Goal: Task Accomplishment & Management: Use online tool/utility

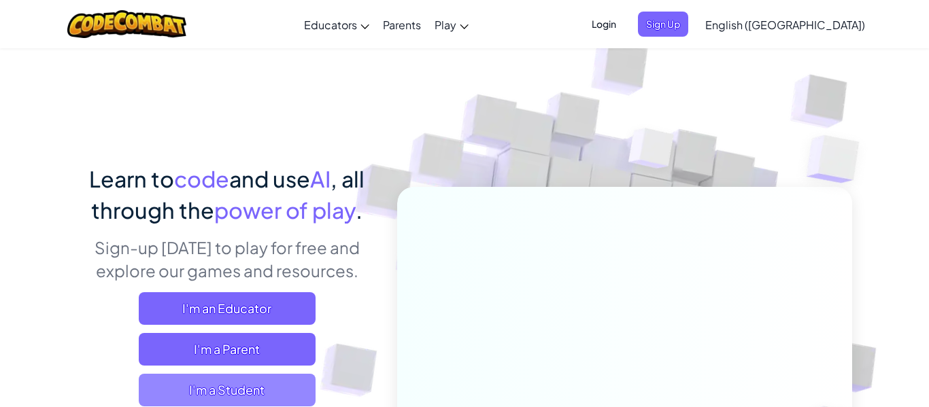
click at [295, 392] on span "I'm a Student" at bounding box center [227, 390] width 177 height 33
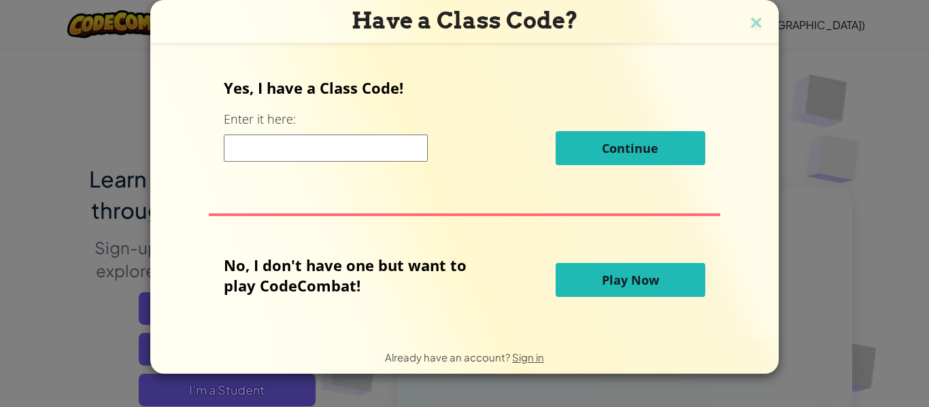
click at [653, 276] on span "Play Now" at bounding box center [630, 280] width 57 height 16
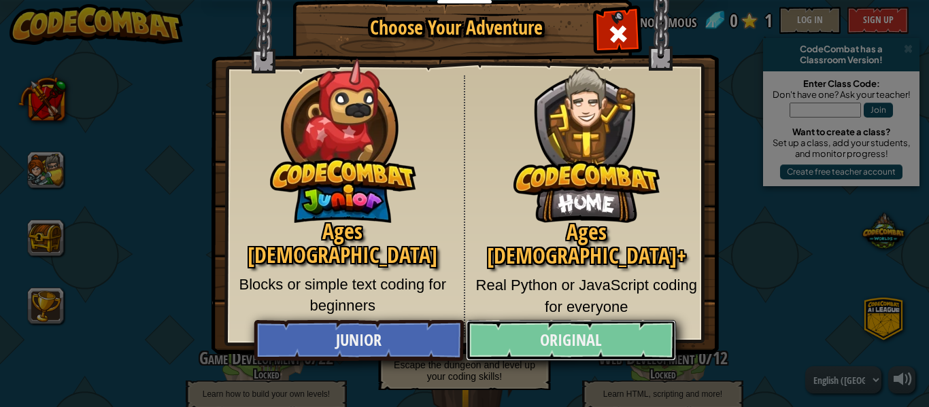
click at [551, 351] on link "Original" at bounding box center [570, 340] width 209 height 41
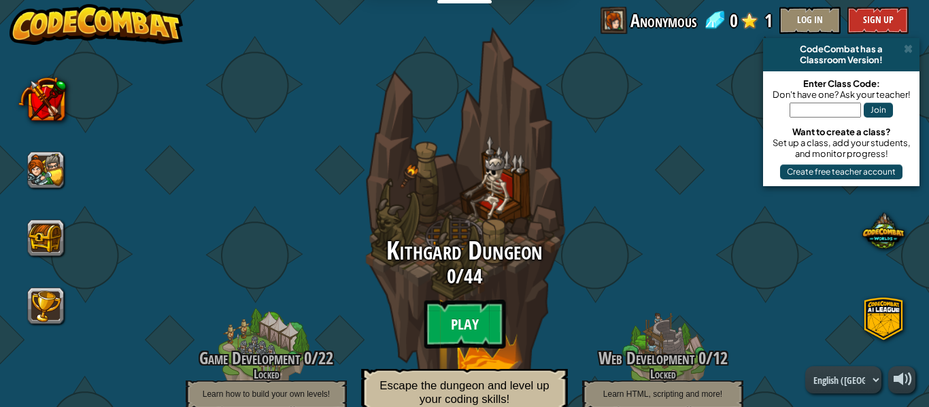
click at [449, 320] on btn "Play" at bounding box center [465, 324] width 82 height 49
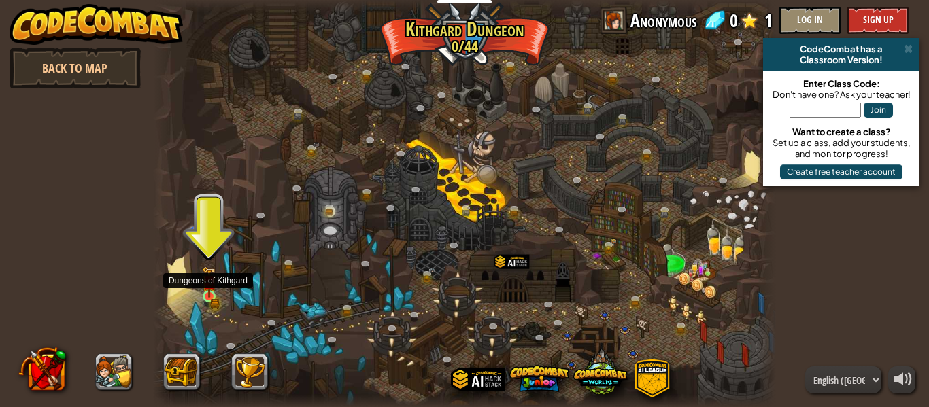
click at [210, 297] on img at bounding box center [209, 282] width 14 height 31
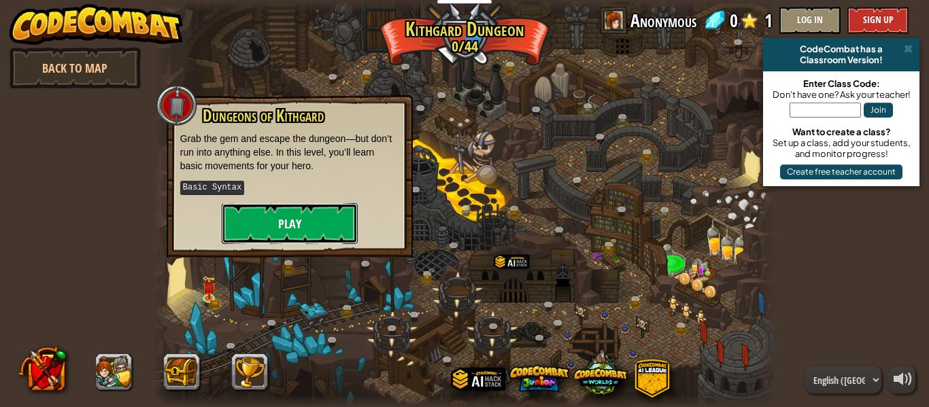
click at [302, 219] on button "Play" at bounding box center [290, 223] width 136 height 41
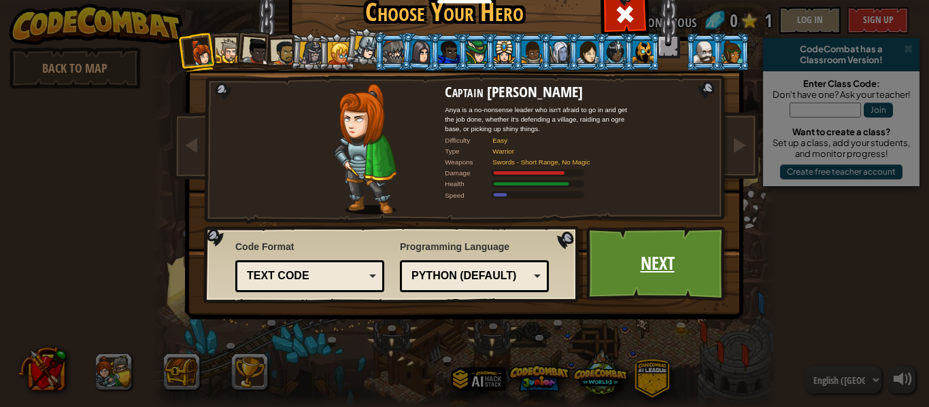
click at [683, 268] on link "Next" at bounding box center [657, 263] width 142 height 75
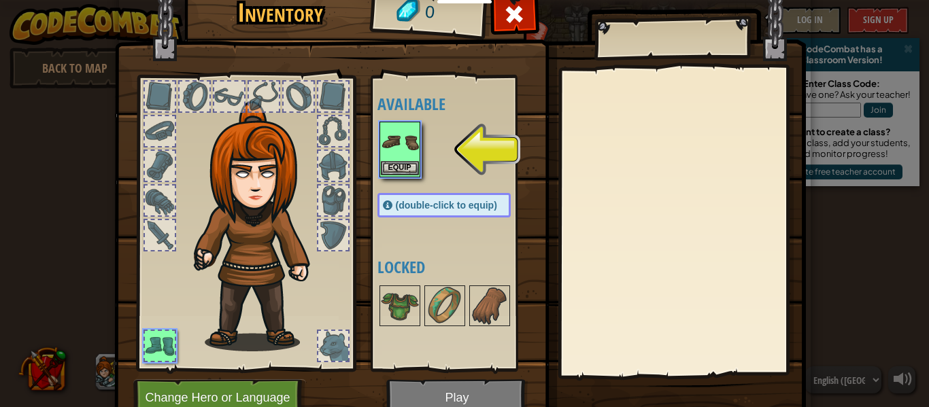
click at [398, 152] on img at bounding box center [400, 142] width 38 height 38
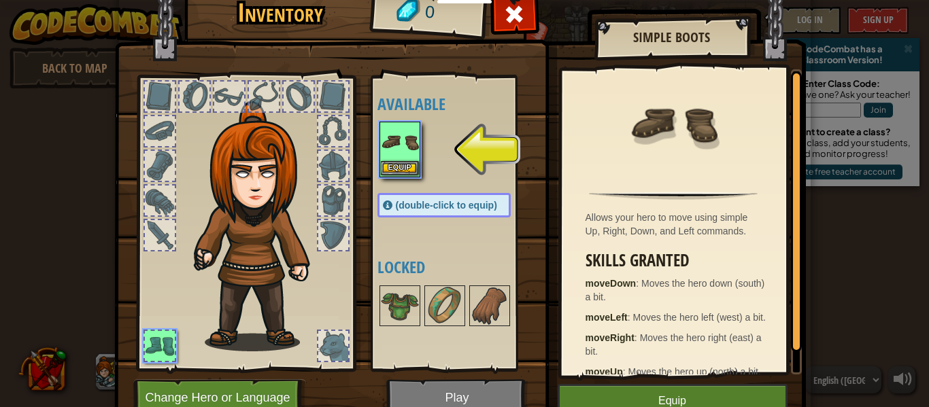
click at [398, 152] on img at bounding box center [400, 142] width 38 height 38
click at [408, 169] on button "Equip" at bounding box center [400, 168] width 38 height 14
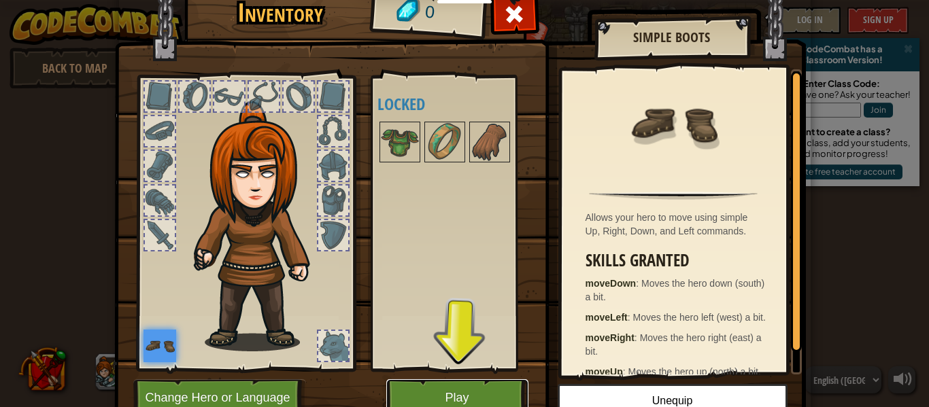
click at [415, 388] on button "Play" at bounding box center [457, 397] width 142 height 37
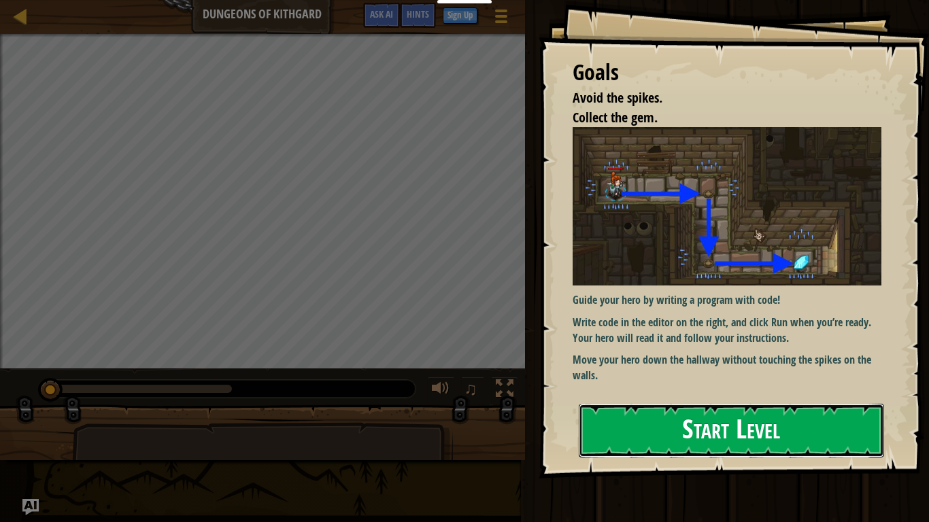
click at [664, 407] on button "Start Level" at bounding box center [731, 431] width 305 height 54
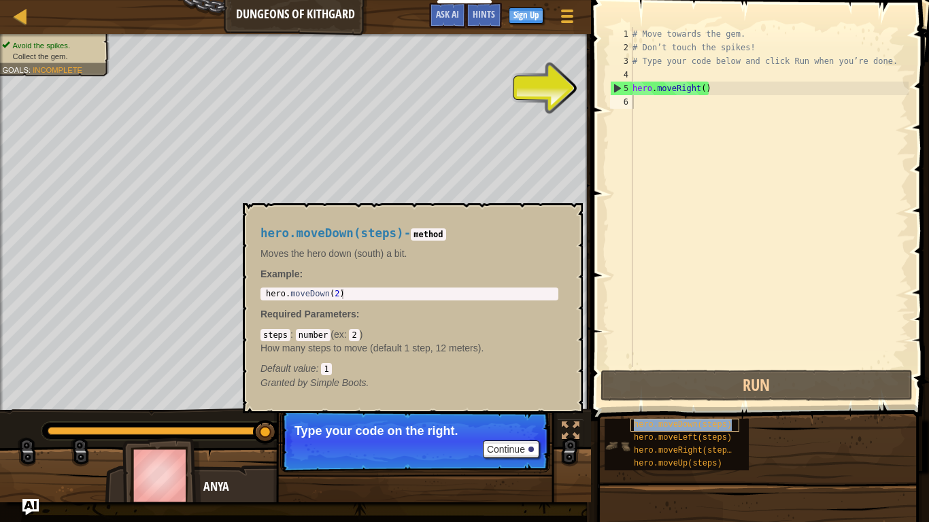
click at [645, 407] on span "hero.moveDown(steps)" at bounding box center [683, 425] width 98 height 10
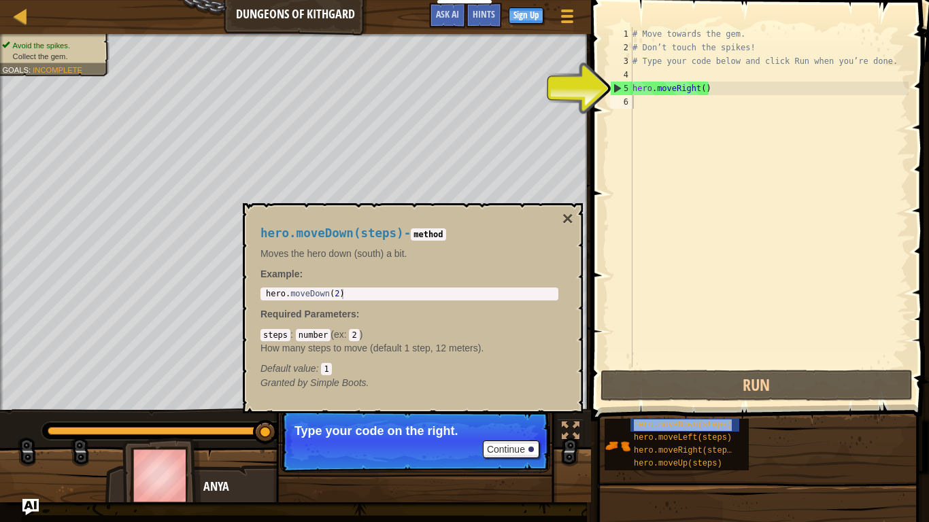
type textarea "hero.moveRight()"
click at [653, 90] on div "# Move towards the gem. # Don’t touch the spikes! # Type your code below and cl…" at bounding box center [769, 210] width 279 height 367
click at [644, 101] on div "# Move towards the gem. # Don’t touch the spikes! # Type your code below and cl…" at bounding box center [769, 210] width 279 height 367
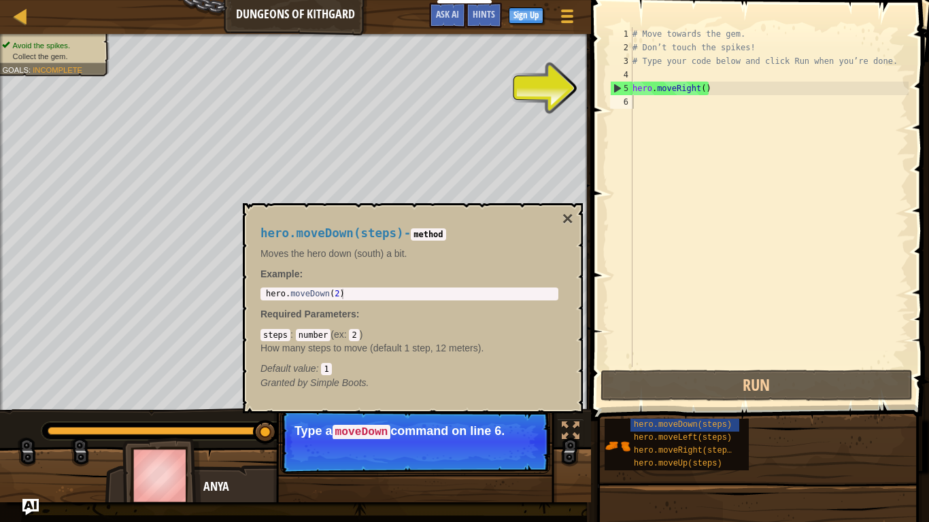
drag, startPoint x: 687, startPoint y: 413, endPoint x: 666, endPoint y: 335, distance: 81.0
click at [666, 335] on div "Hints 1 2 3 4 5 6 # Move towards the gem. # Don’t touch the spikes! # Type your…" at bounding box center [758, 257] width 342 height 515
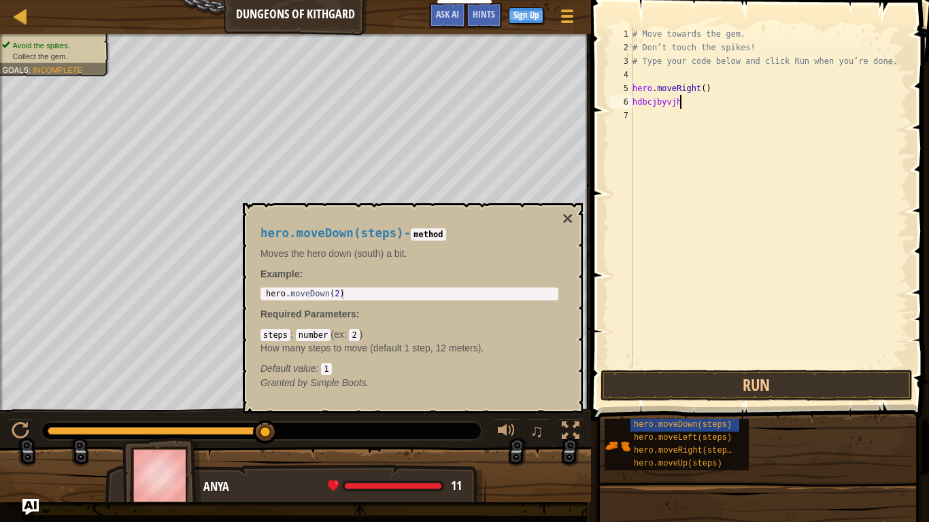
scroll to position [6, 3]
type textarea "h"
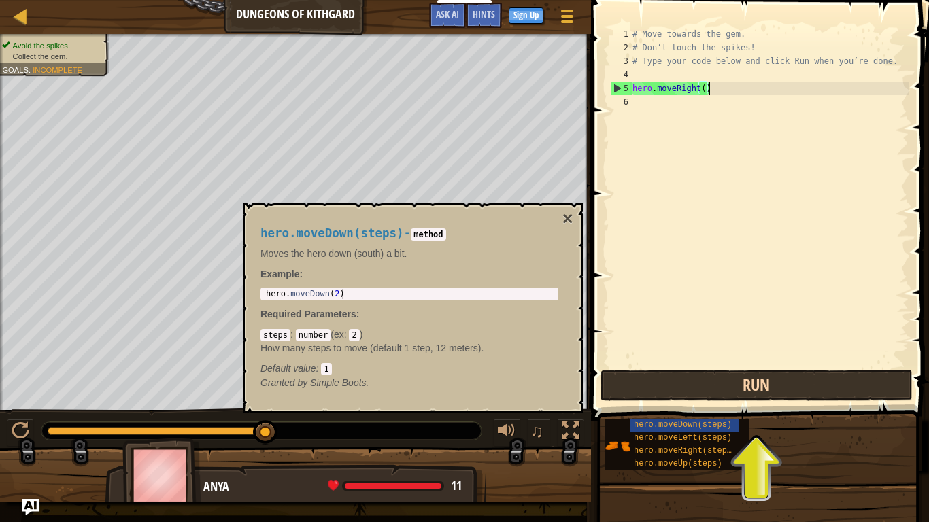
type textarea "hero.moveRight()"
click at [741, 380] on button "Run" at bounding box center [756, 385] width 312 height 31
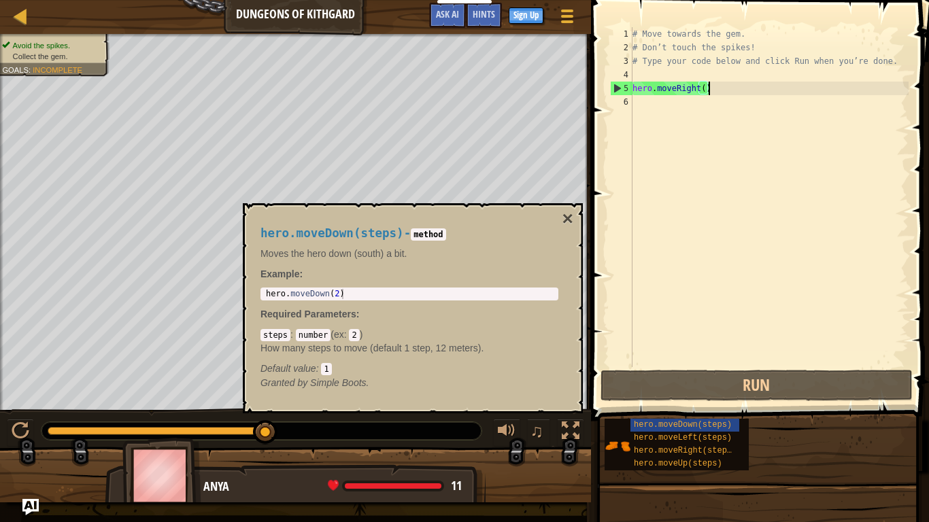
click at [642, 105] on div "# Move towards the gem. # Don’t touch the spikes! # Type your code below and cl…" at bounding box center [769, 210] width 279 height 367
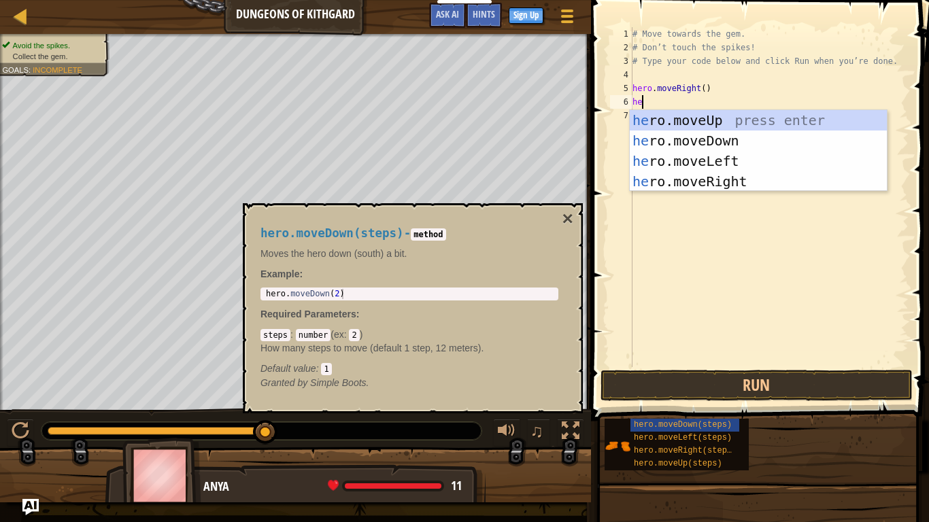
scroll to position [6, 1]
type textarea "hero"
click at [681, 139] on div "hero .moveUp press enter hero .moveDown press enter hero .moveLeft press enter …" at bounding box center [758, 171] width 257 height 122
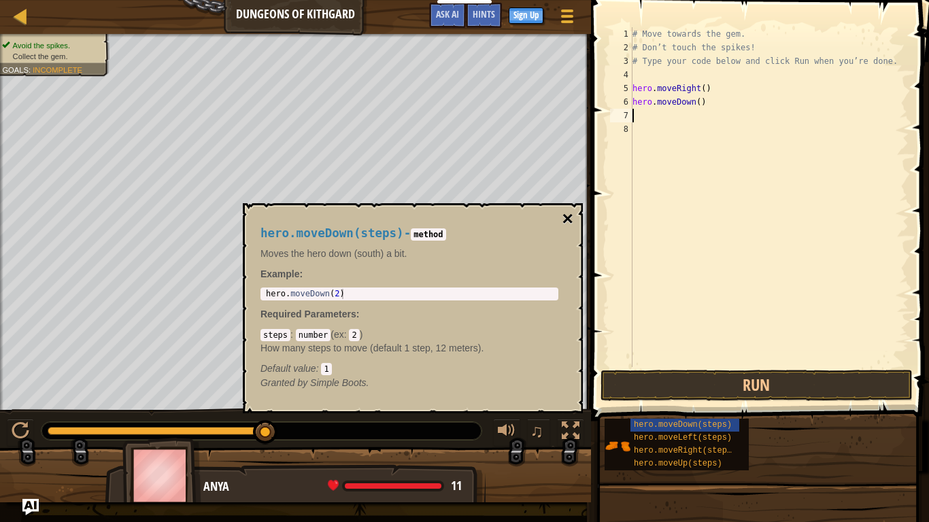
click at [566, 216] on button "×" at bounding box center [567, 218] width 11 height 19
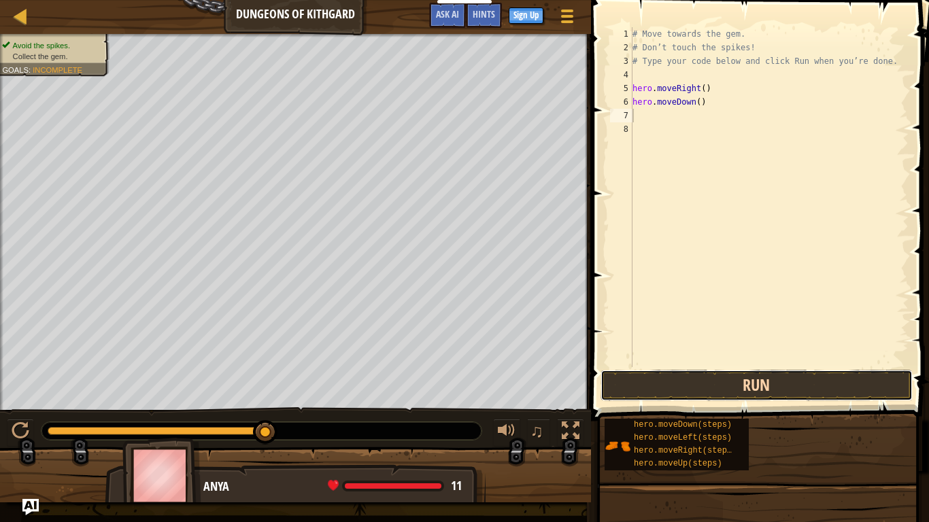
click at [799, 392] on button "Run" at bounding box center [756, 385] width 312 height 31
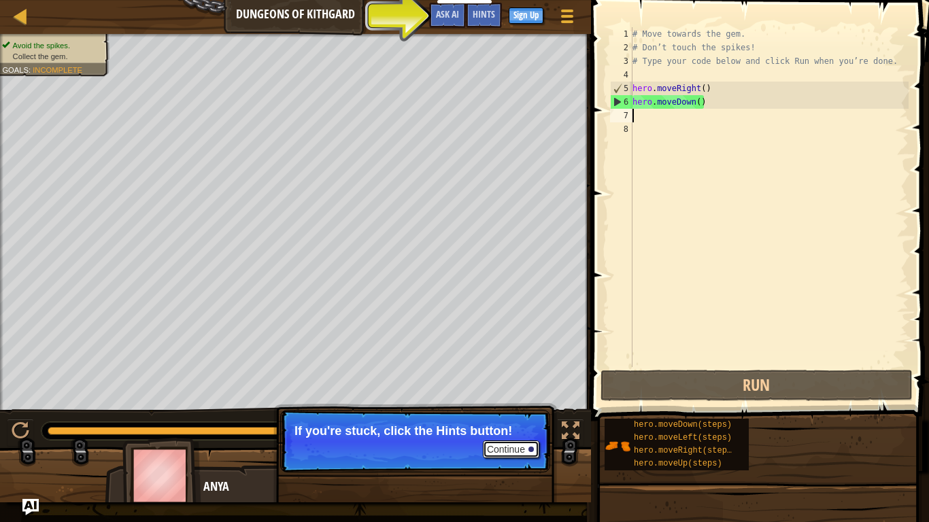
click at [516, 407] on button "Continue" at bounding box center [511, 450] width 56 height 18
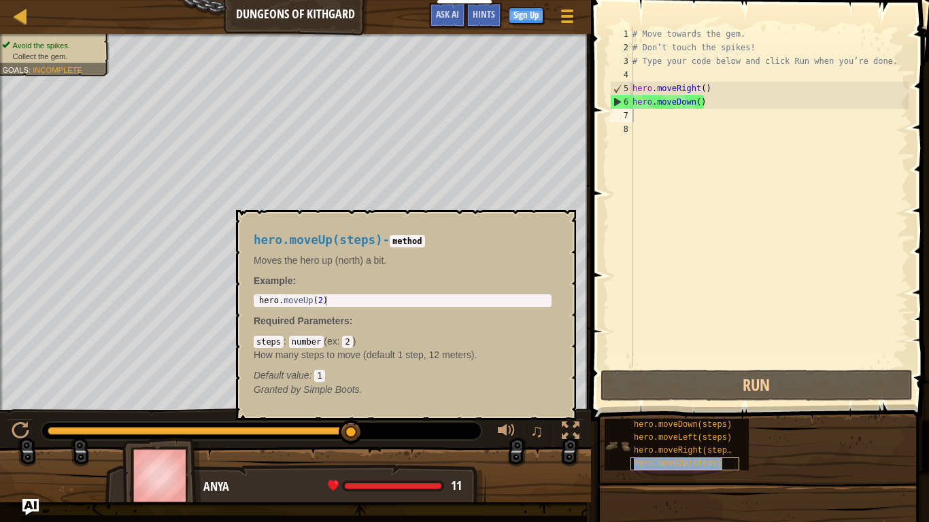
click at [685, 407] on span "hero.moveUp(steps)" at bounding box center [678, 464] width 88 height 10
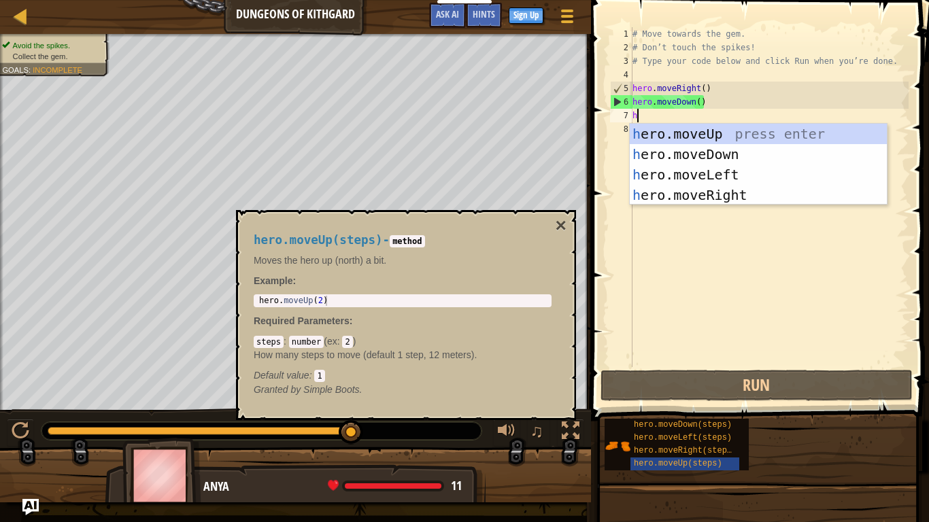
type textarea "h"
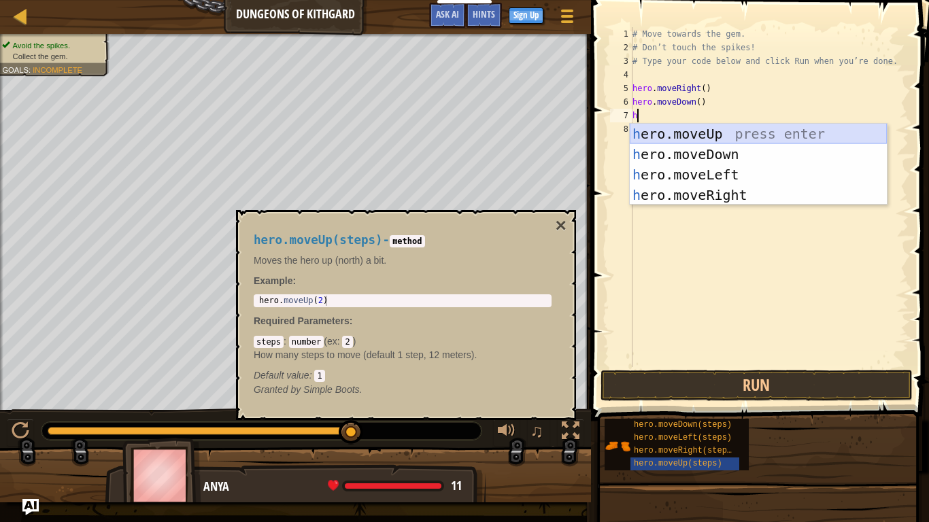
click at [774, 135] on div "h ero.moveUp press enter h ero.moveDown press enter h ero.moveLeft press enter …" at bounding box center [758, 185] width 257 height 122
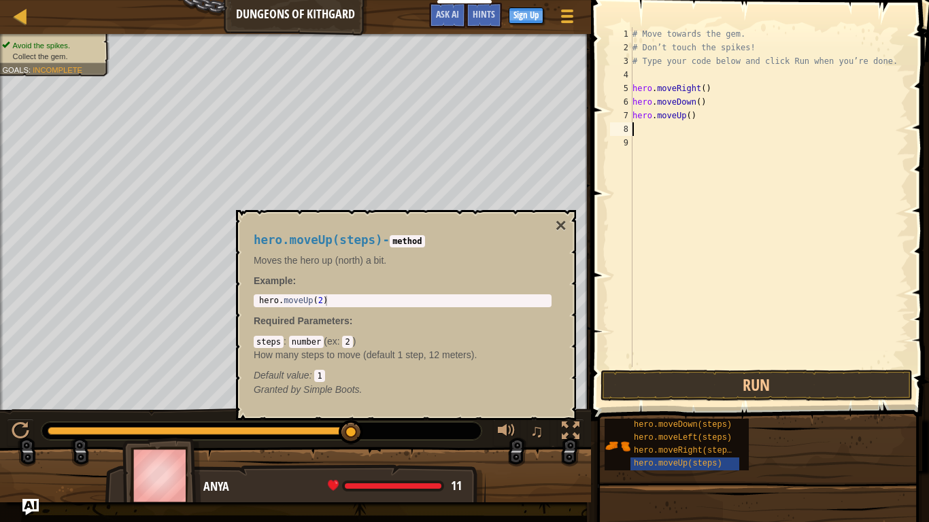
click at [640, 130] on div "# Move towards the gem. # Don’t touch the spikes! # Type your code below and cl…" at bounding box center [769, 210] width 279 height 367
type textarea "h"
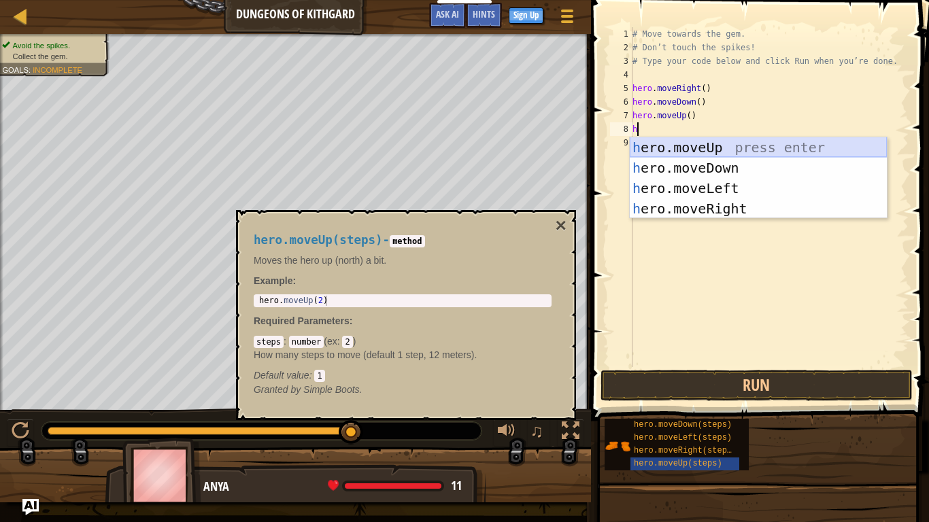
click at [693, 148] on div "h ero.moveUp press enter h ero.moveDown press enter h ero.moveLeft press enter …" at bounding box center [758, 198] width 257 height 122
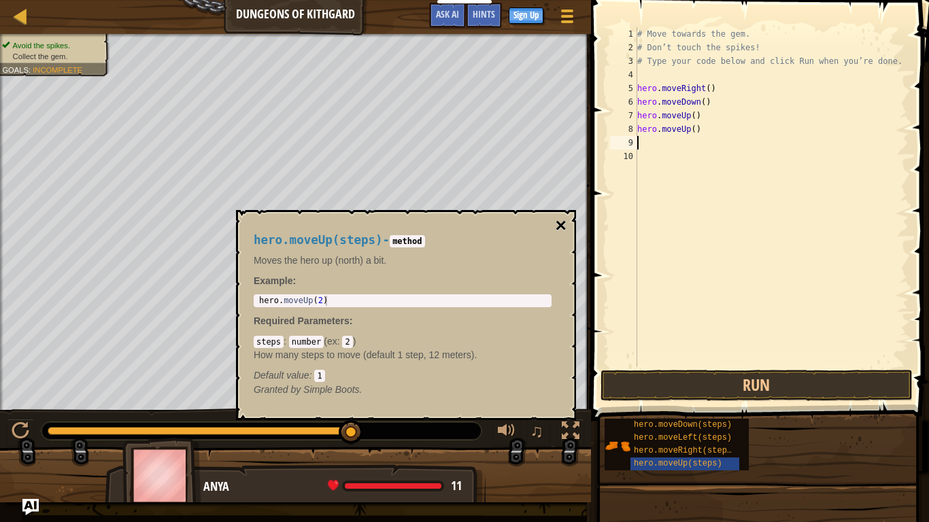
click at [564, 218] on button "×" at bounding box center [560, 225] width 11 height 19
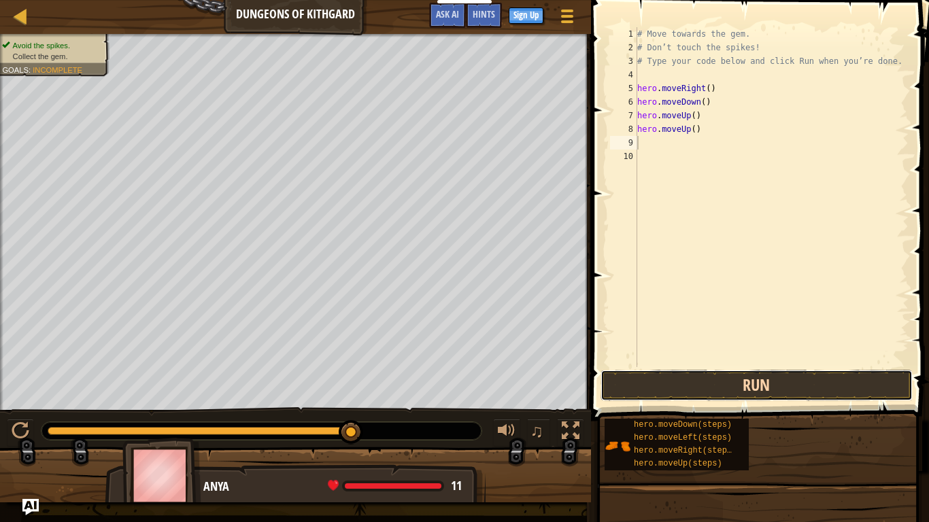
click at [713, 386] on button "Run" at bounding box center [756, 385] width 312 height 31
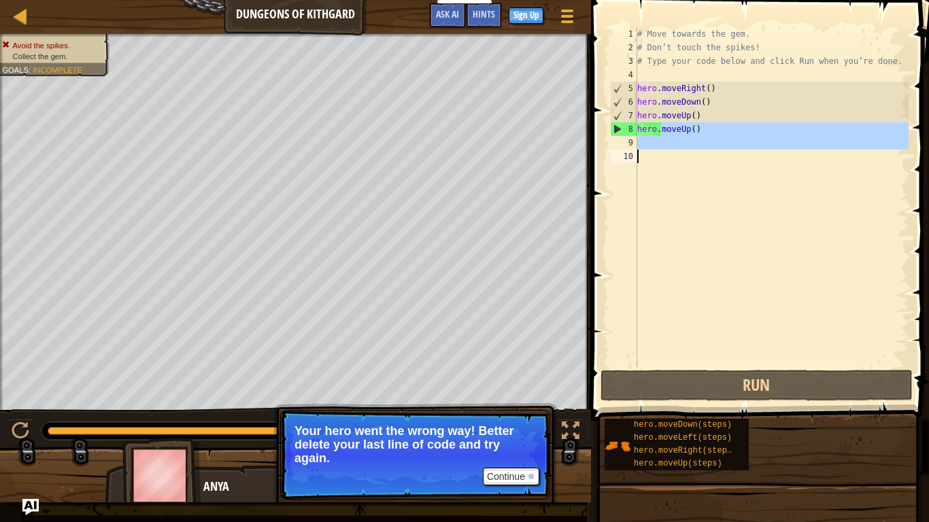
click at [566, 221] on div "Map Dungeons of Kithgard Game Menu Done Sign Up Hints Ask AI 1 הההההההההההההההה…" at bounding box center [464, 261] width 929 height 522
drag, startPoint x: 617, startPoint y: 124, endPoint x: 817, endPoint y: 139, distance: 201.1
click at [817, 139] on div "1 2 3 4 5 6 7 8 9 10 # Move towards the gem. # Don’t touch the spikes! # Type y…" at bounding box center [757, 197] width 301 height 340
click at [809, 128] on div "# Move towards the gem. # Don’t touch the spikes! # Type your code below and cl…" at bounding box center [771, 197] width 274 height 340
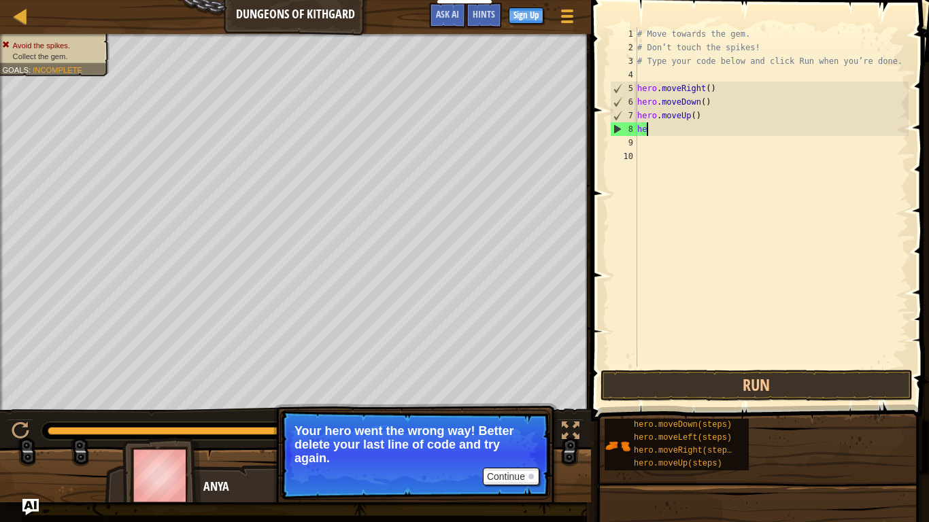
type textarea "h"
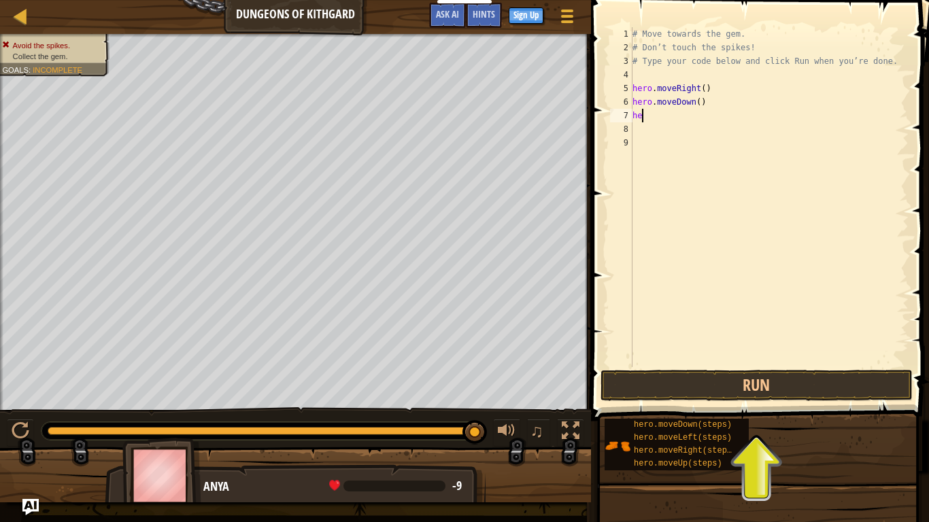
type textarea "h"
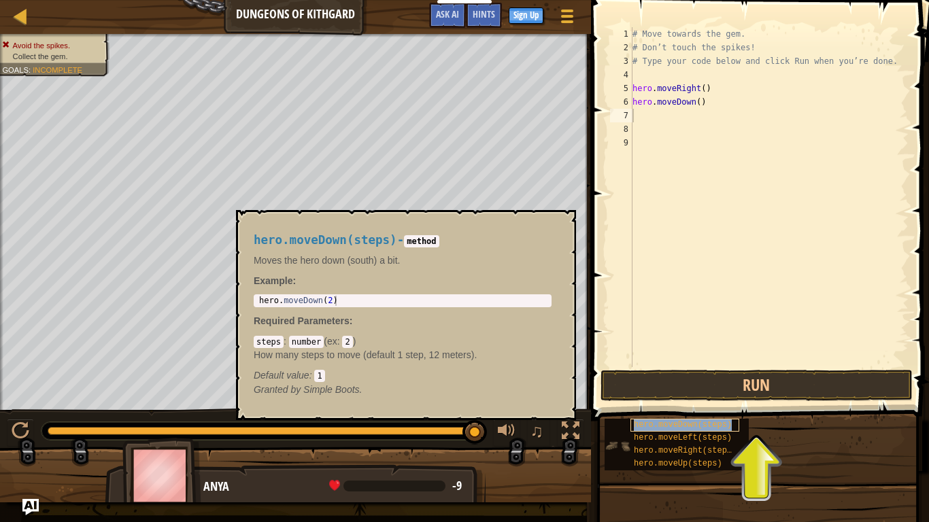
click at [716, 407] on span "hero.moveDown(steps)" at bounding box center [683, 425] width 98 height 10
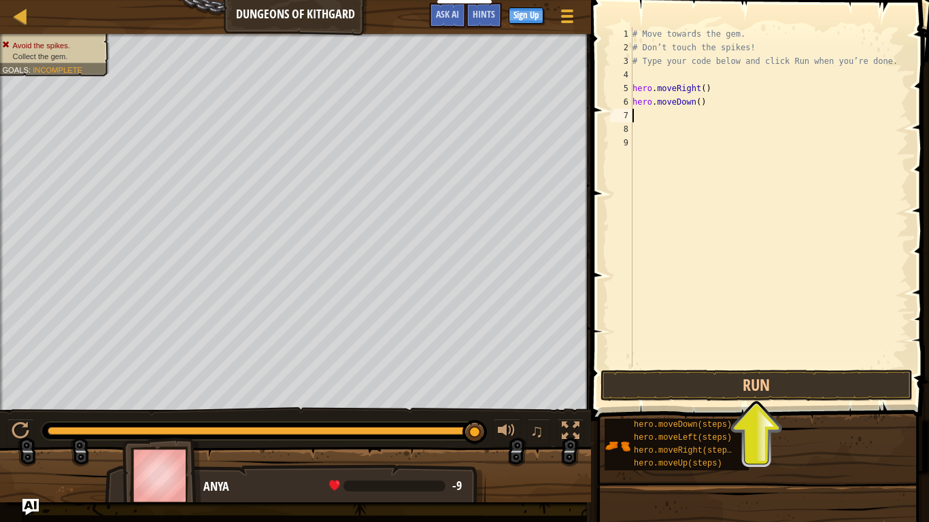
type textarea "h"
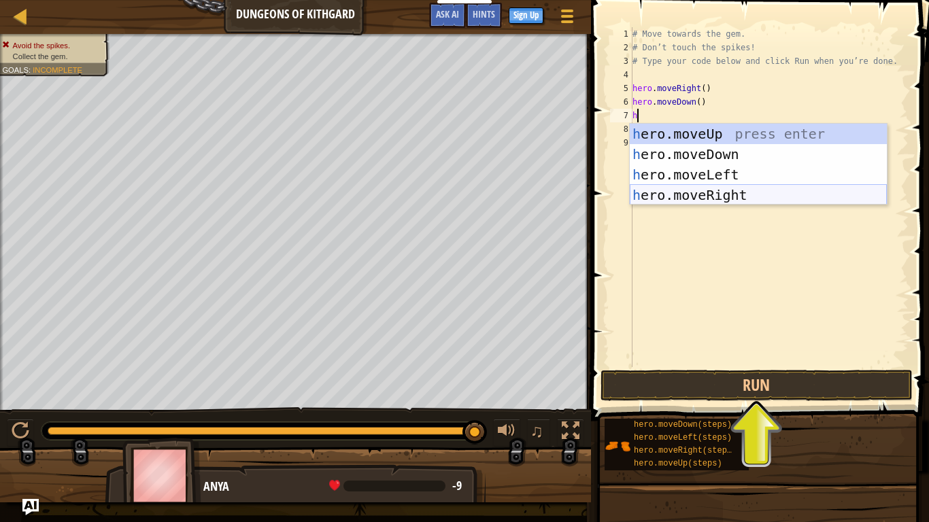
click at [850, 197] on div "h ero.moveUp press enter h ero.moveDown press enter h ero.moveLeft press enter …" at bounding box center [758, 185] width 257 height 122
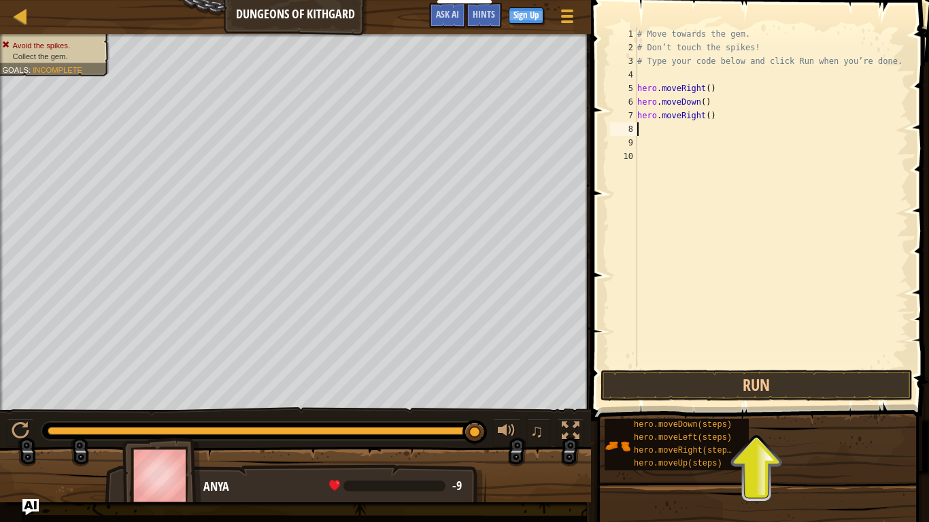
click at [652, 128] on div "# Move towards the gem. # Don’t touch the spikes! # Type your code below and cl…" at bounding box center [771, 210] width 274 height 367
type textarea "h"
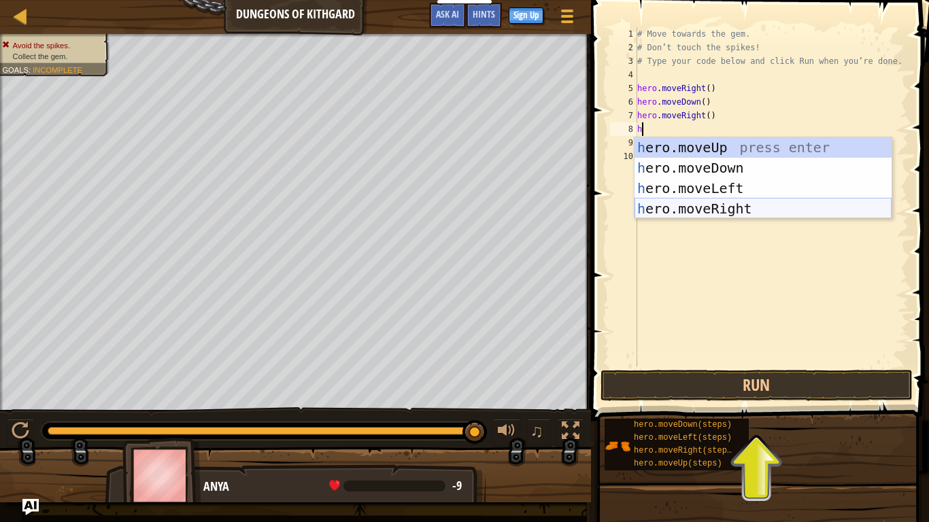
click at [706, 210] on div "h ero.moveUp press enter h ero.moveDown press enter h ero.moveLeft press enter …" at bounding box center [762, 198] width 257 height 122
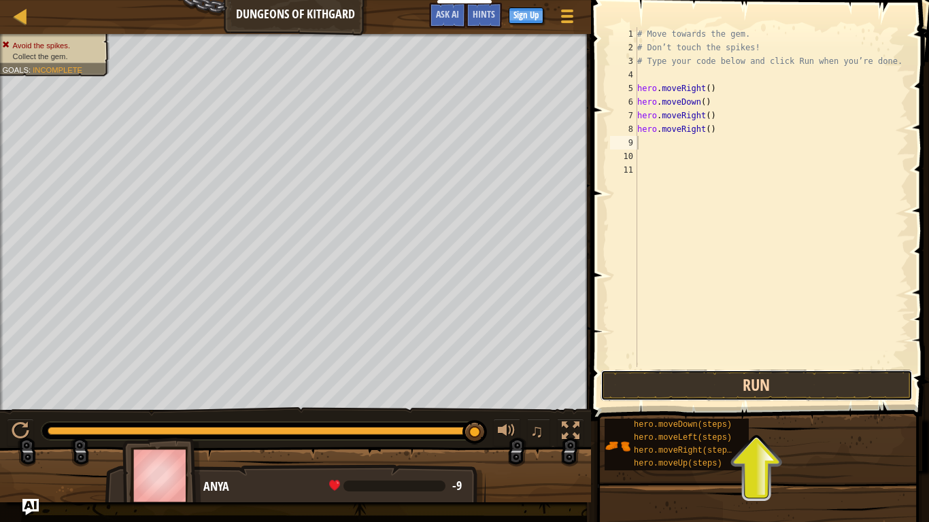
click at [649, 400] on button "Run" at bounding box center [756, 385] width 312 height 31
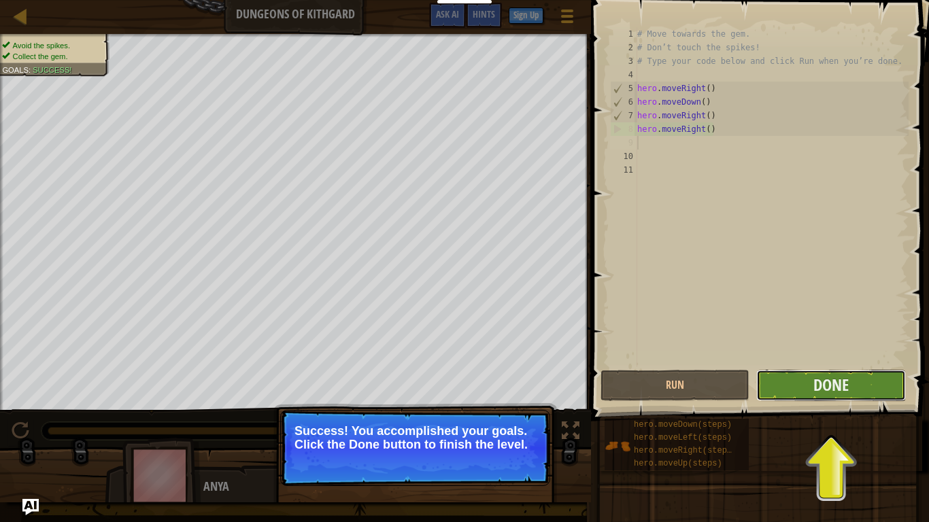
click at [799, 386] on button "Done" at bounding box center [830, 385] width 149 height 31
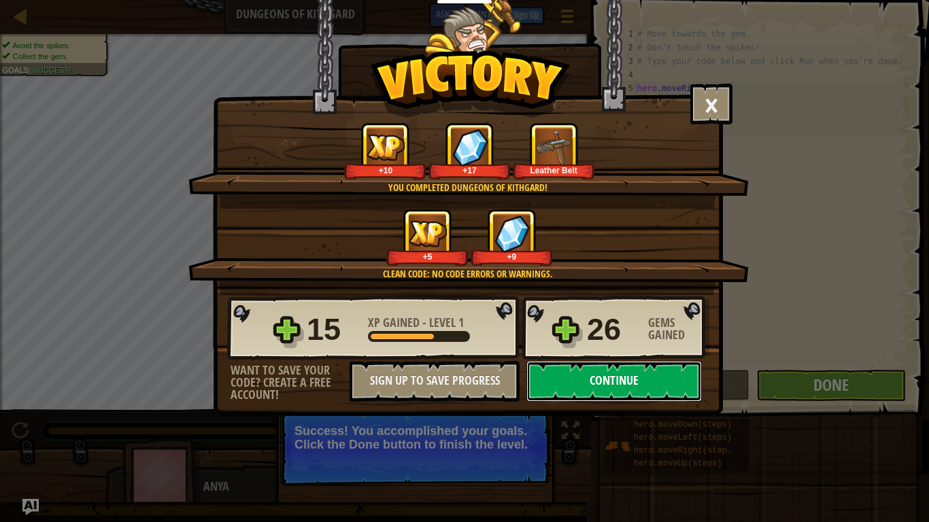
click at [674, 377] on button "Continue" at bounding box center [613, 381] width 175 height 41
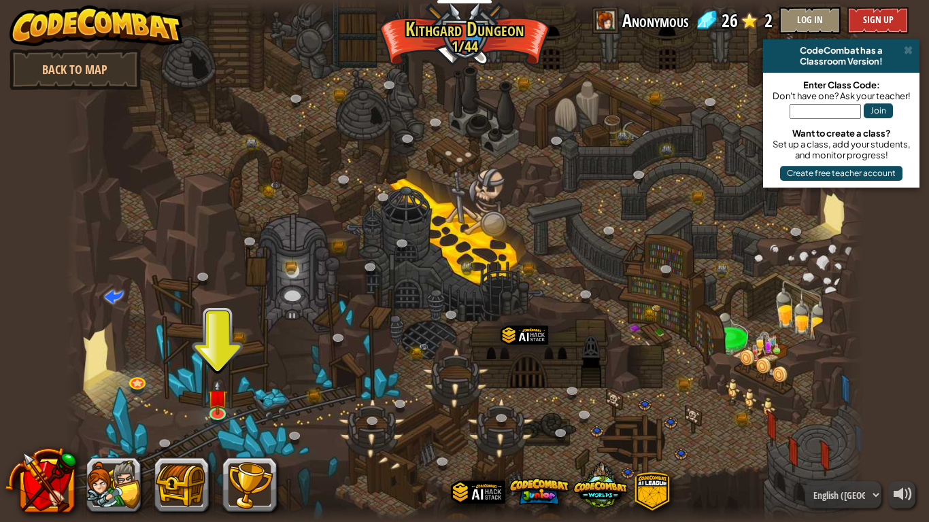
click at [674, 377] on div at bounding box center [464, 261] width 799 height 522
click at [219, 407] on img at bounding box center [217, 389] width 20 height 46
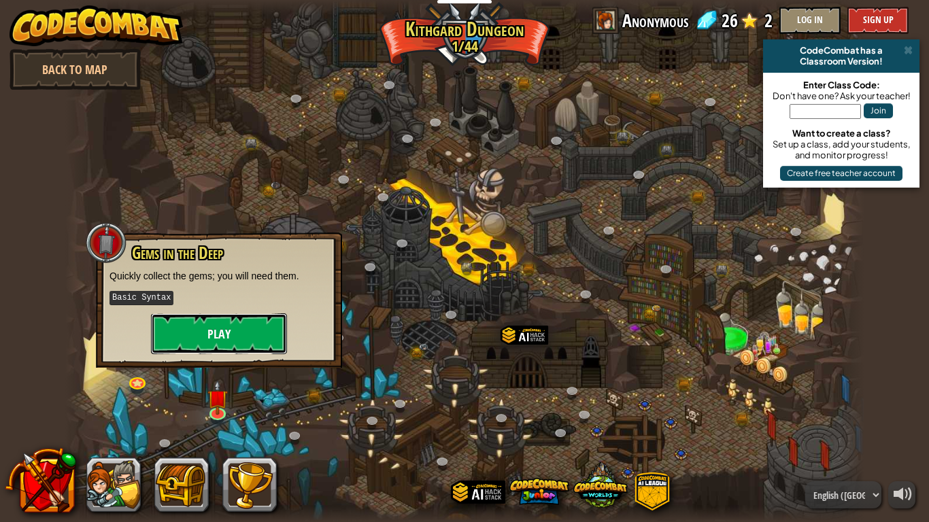
click at [182, 330] on button "Play" at bounding box center [219, 333] width 136 height 41
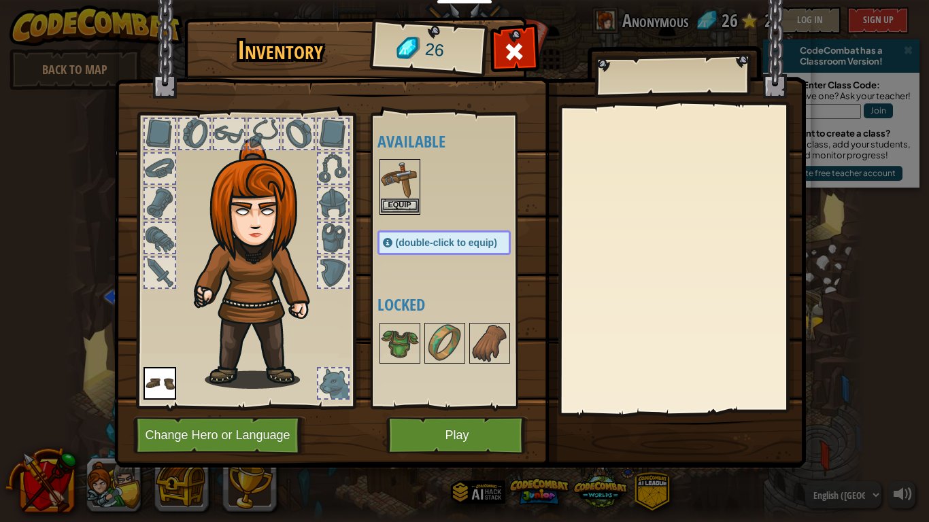
click at [402, 184] on img at bounding box center [400, 179] width 38 height 38
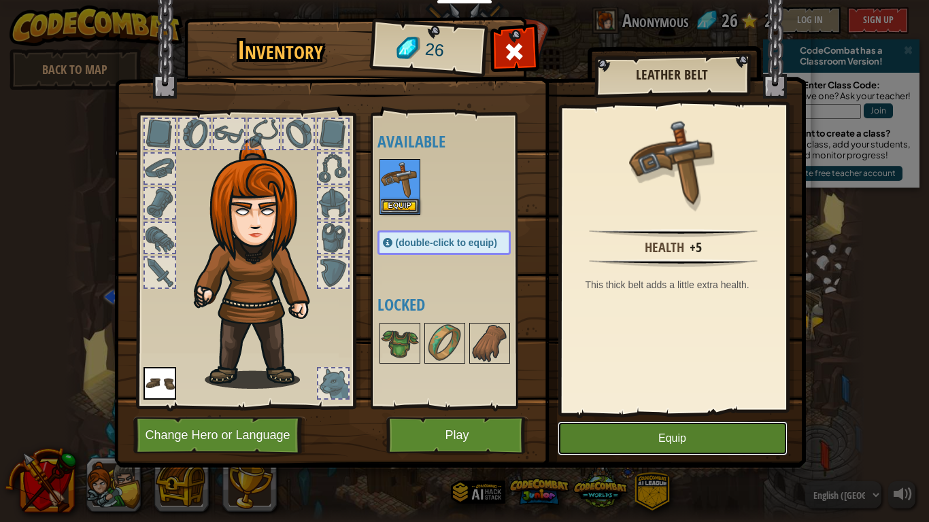
click at [670, 407] on button "Equip" at bounding box center [672, 439] width 230 height 34
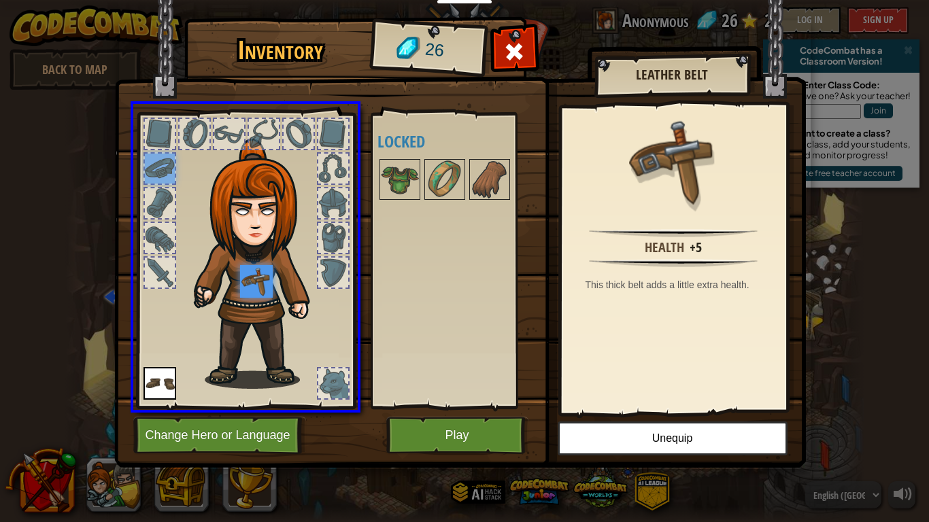
drag, startPoint x: 167, startPoint y: 162, endPoint x: 264, endPoint y: 290, distance: 160.0
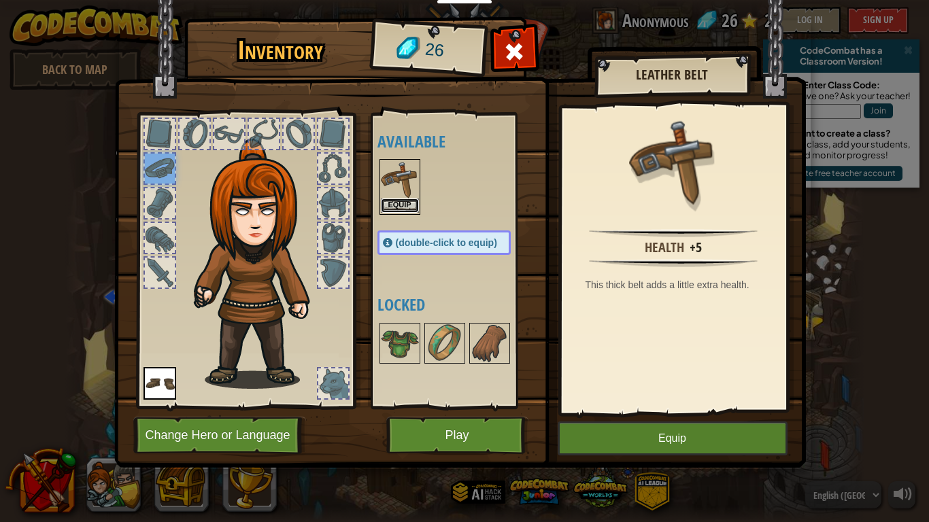
click at [403, 201] on button "Equip" at bounding box center [400, 206] width 38 height 14
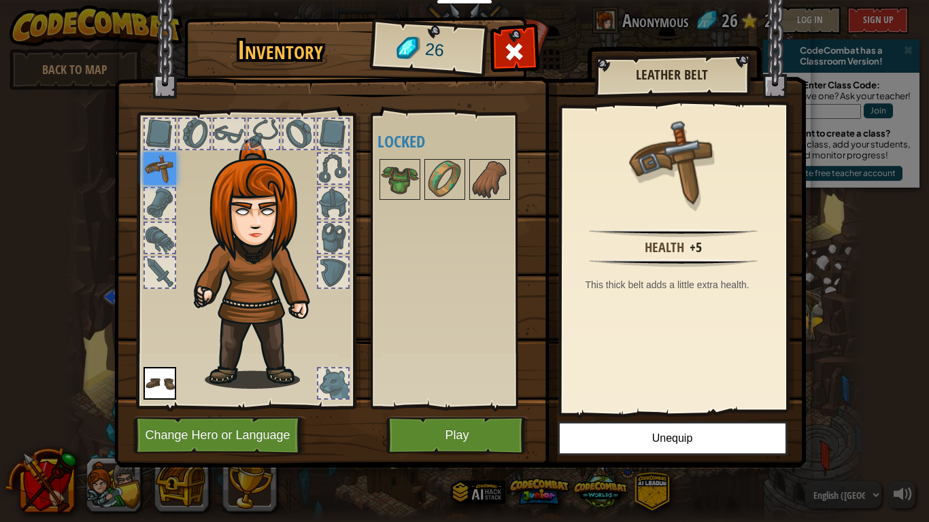
drag, startPoint x: 402, startPoint y: 173, endPoint x: 213, endPoint y: 273, distance: 214.4
click at [213, 273] on div "Inventory 26 Available Equip Equip (double-click to equip) Locked Leather Belt …" at bounding box center [464, 244] width 691 height 449
click at [158, 172] on img at bounding box center [159, 168] width 33 height 33
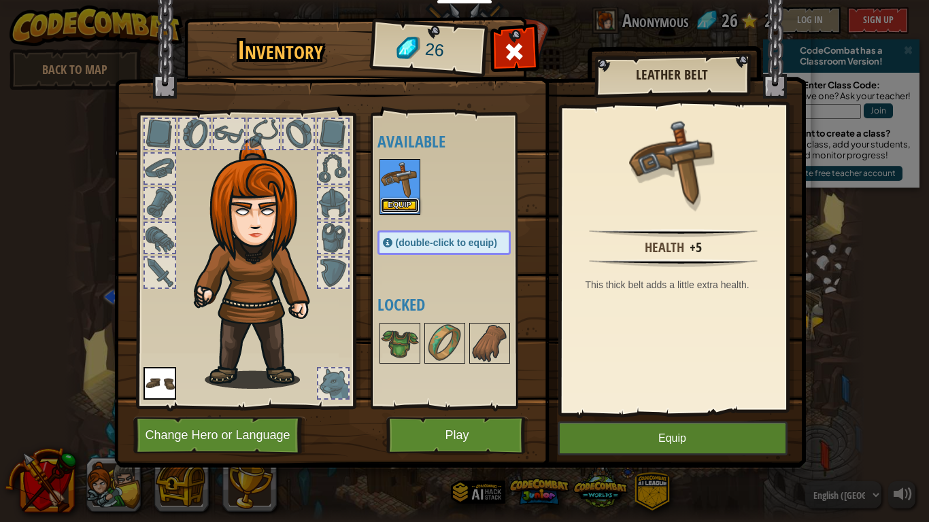
click at [411, 202] on button "Equip" at bounding box center [400, 206] width 38 height 14
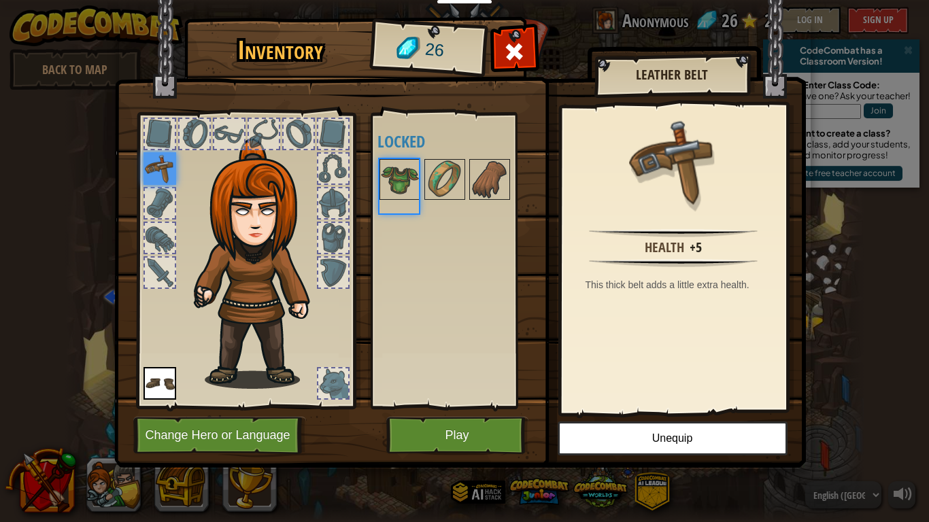
click at [411, 202] on div "Available Equip Equip (double-click to equip) Locked" at bounding box center [457, 260] width 160 height 283
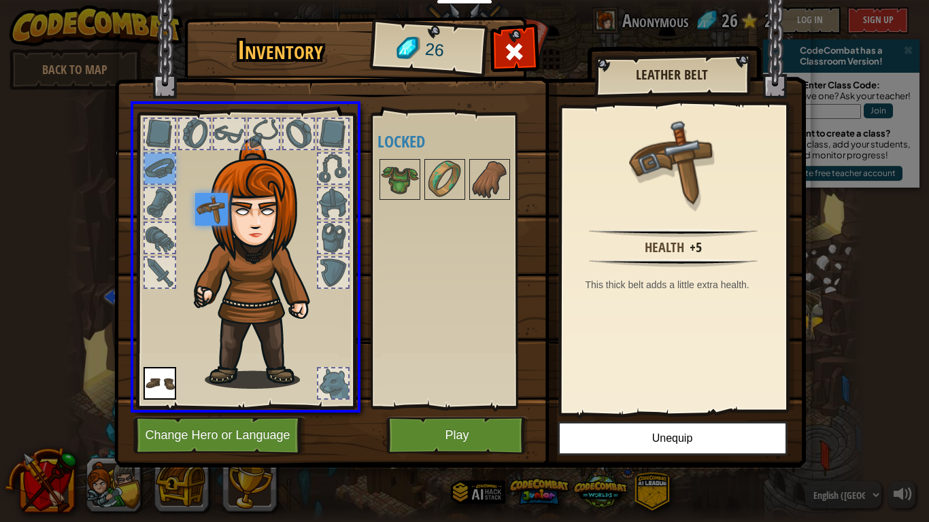
drag, startPoint x: 160, startPoint y: 164, endPoint x: 224, endPoint y: 218, distance: 83.5
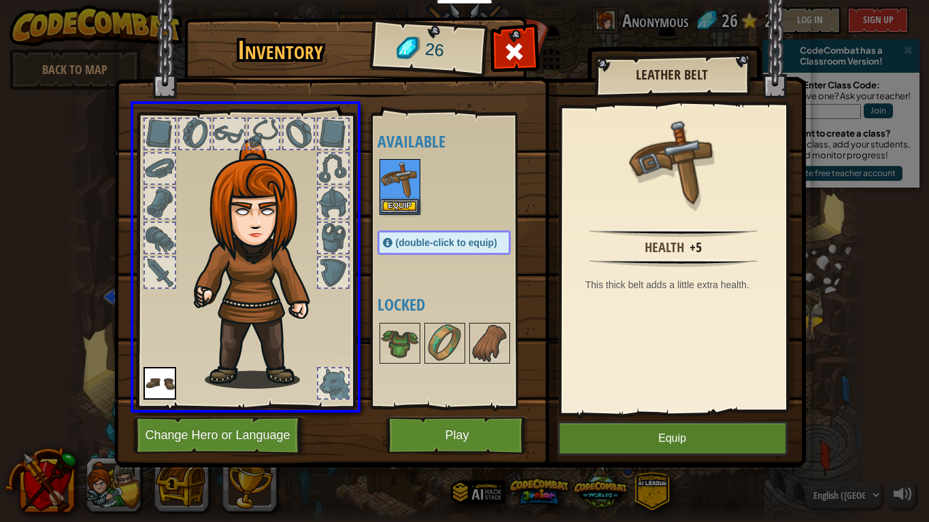
drag, startPoint x: 400, startPoint y: 167, endPoint x: 349, endPoint y: 302, distance: 144.6
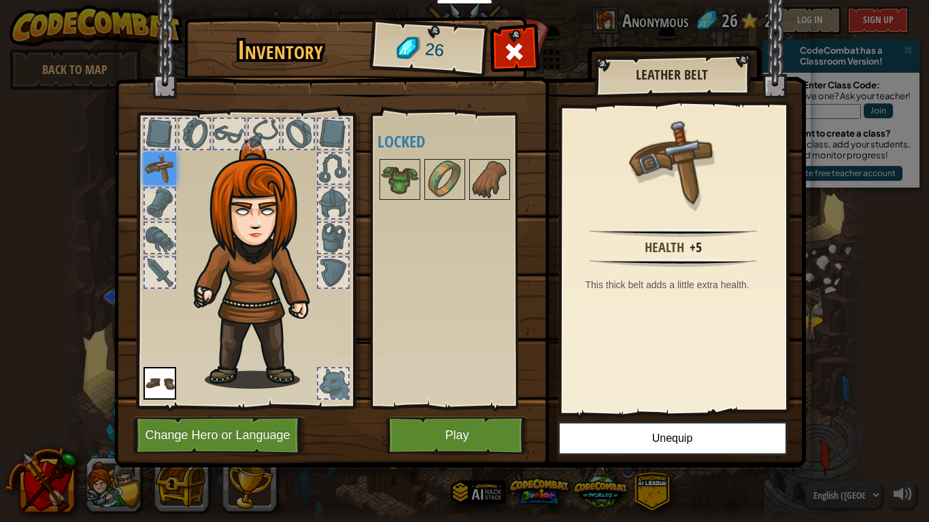
click at [164, 381] on img at bounding box center [159, 383] width 33 height 33
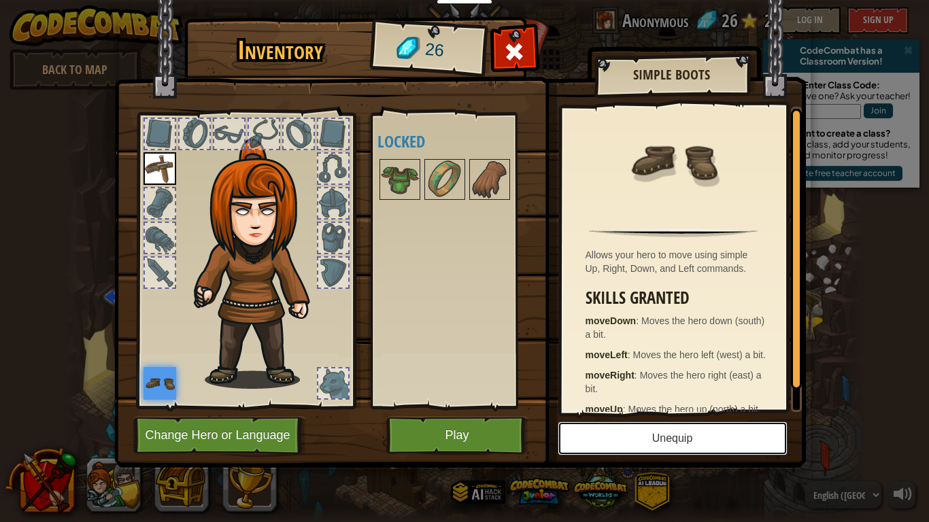
click at [642, 407] on button "Unequip" at bounding box center [672, 439] width 230 height 34
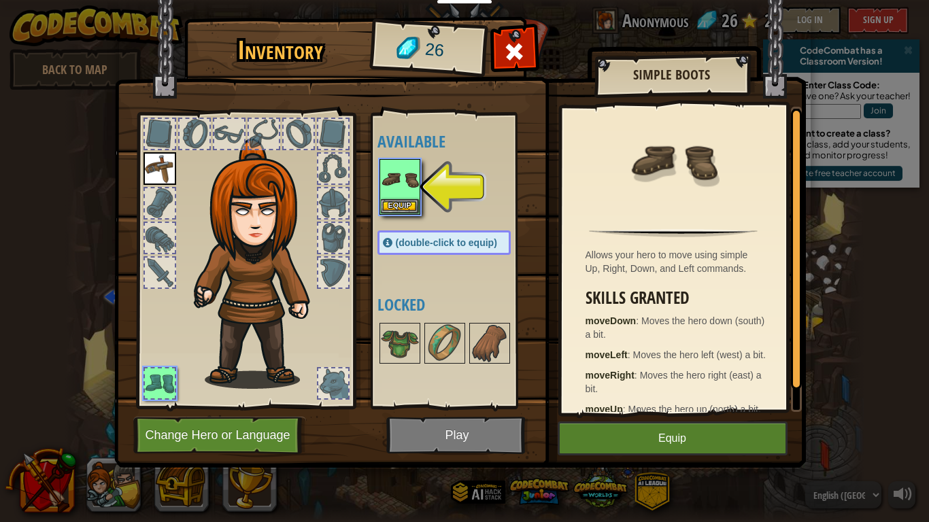
click at [152, 166] on img at bounding box center [159, 168] width 33 height 33
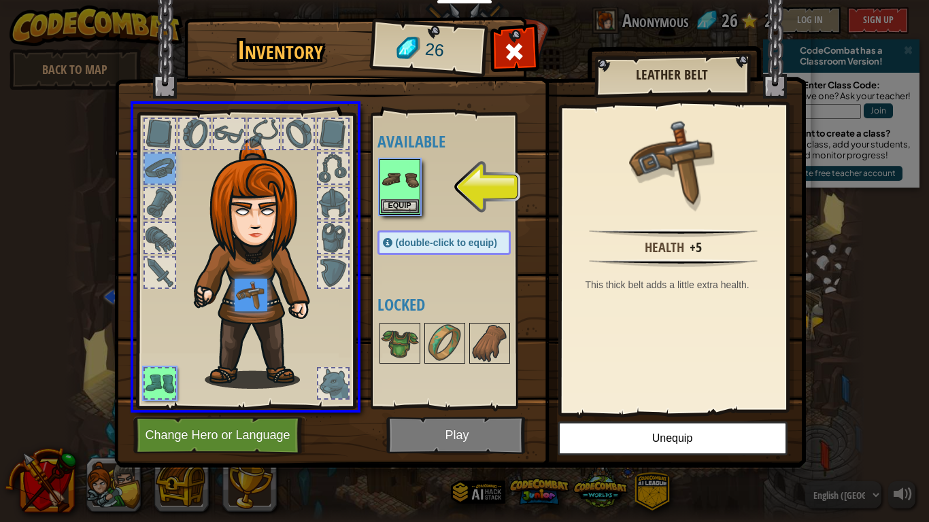
drag, startPoint x: 155, startPoint y: 170, endPoint x: 257, endPoint y: 303, distance: 167.8
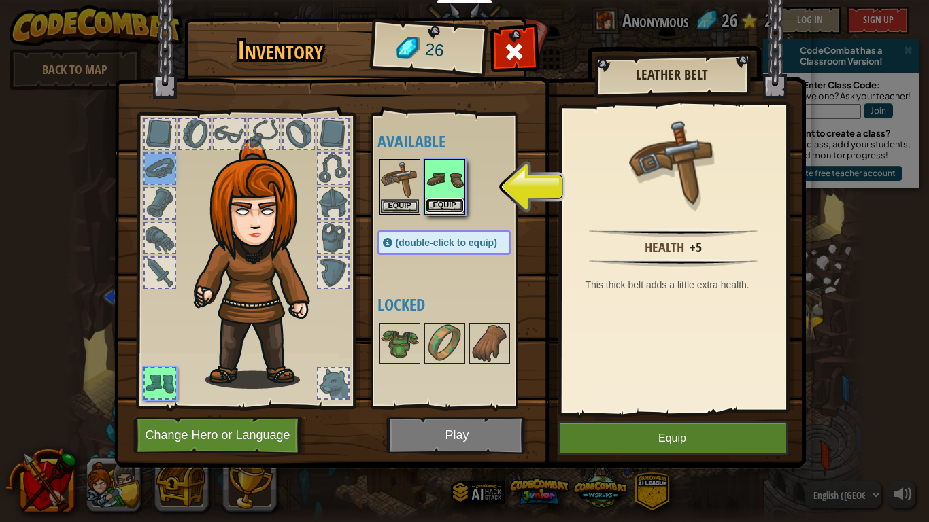
click at [433, 205] on button "Equip" at bounding box center [445, 206] width 38 height 14
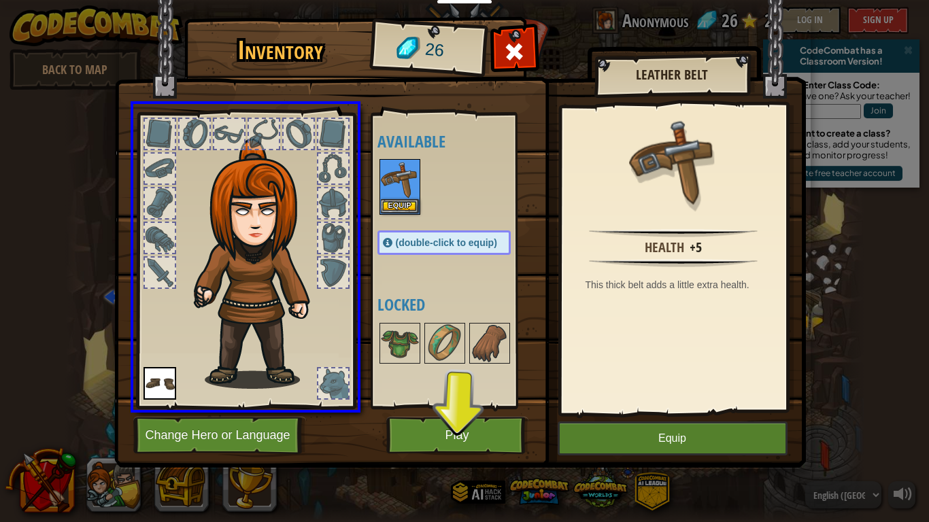
drag, startPoint x: 404, startPoint y: 191, endPoint x: 171, endPoint y: 171, distance: 233.4
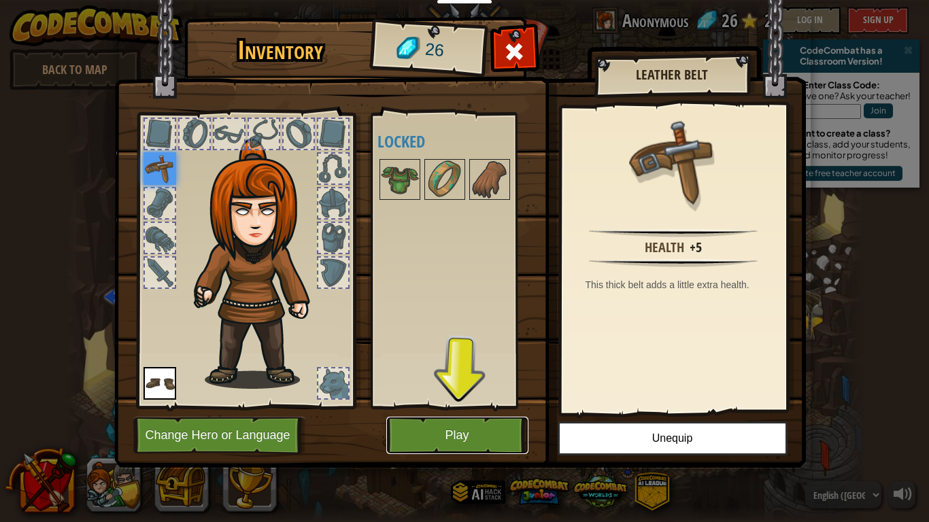
click at [465, 407] on button "Play" at bounding box center [457, 435] width 142 height 37
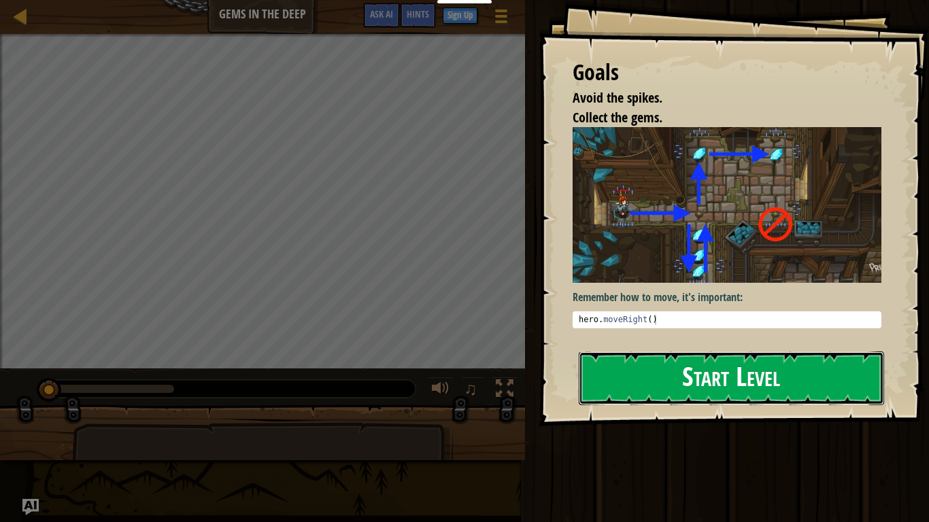
click at [688, 393] on button "Start Level" at bounding box center [731, 378] width 305 height 54
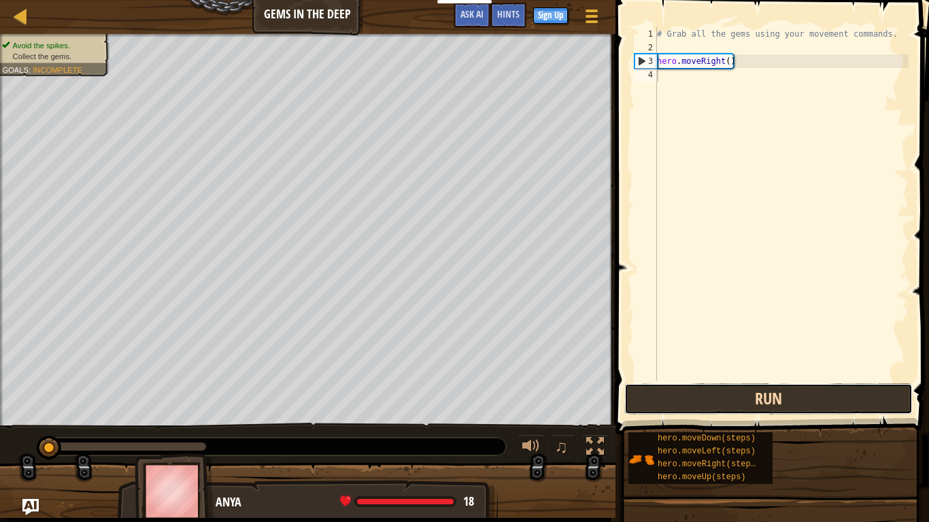
click at [732, 407] on button "Run" at bounding box center [768, 398] width 288 height 31
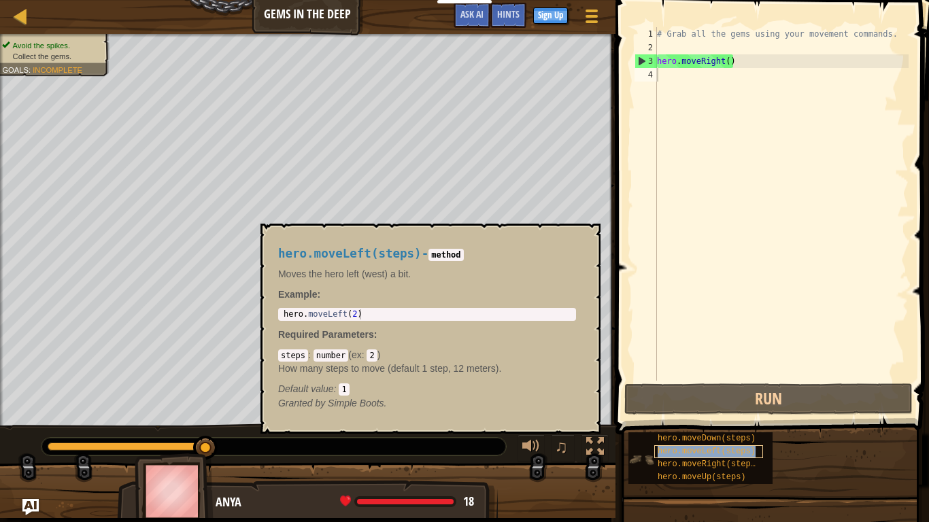
click at [669, 407] on div "hero.moveLeft(steps)" at bounding box center [708, 451] width 109 height 13
click at [675, 77] on div "# Grab all the gems using your movement commands. hero . moveRight ( )" at bounding box center [781, 217] width 254 height 381
type textarea "h"
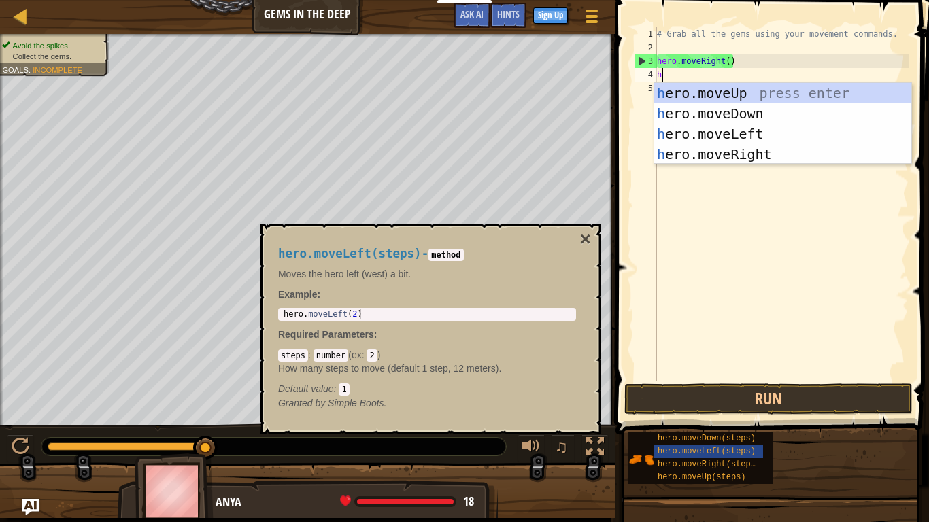
scroll to position [6, 0]
click at [725, 99] on div "h ero.moveUp press enter h ero.moveDown press enter h ero.moveLeft press enter …" at bounding box center [782, 144] width 257 height 122
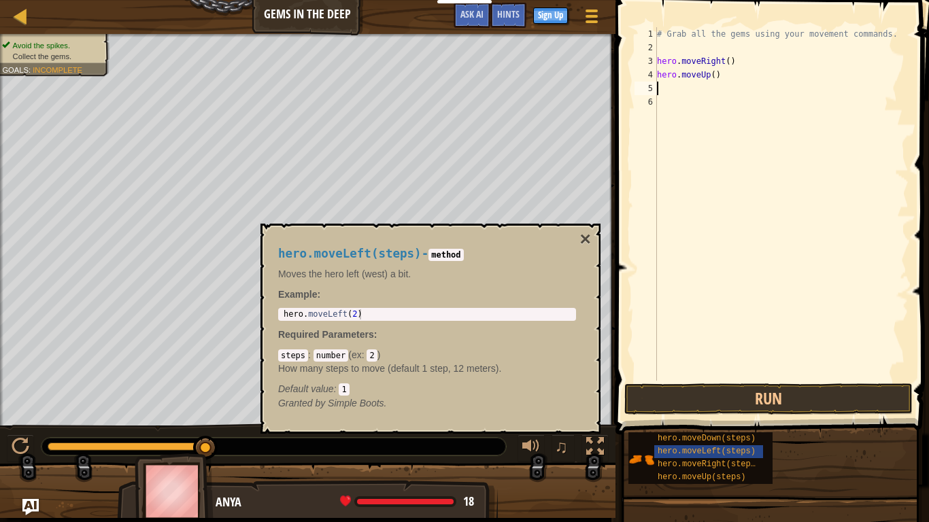
click at [724, 75] on div "# Grab all the gems using your movement commands. hero . moveRight ( ) hero . m…" at bounding box center [781, 217] width 254 height 381
type textarea "h"
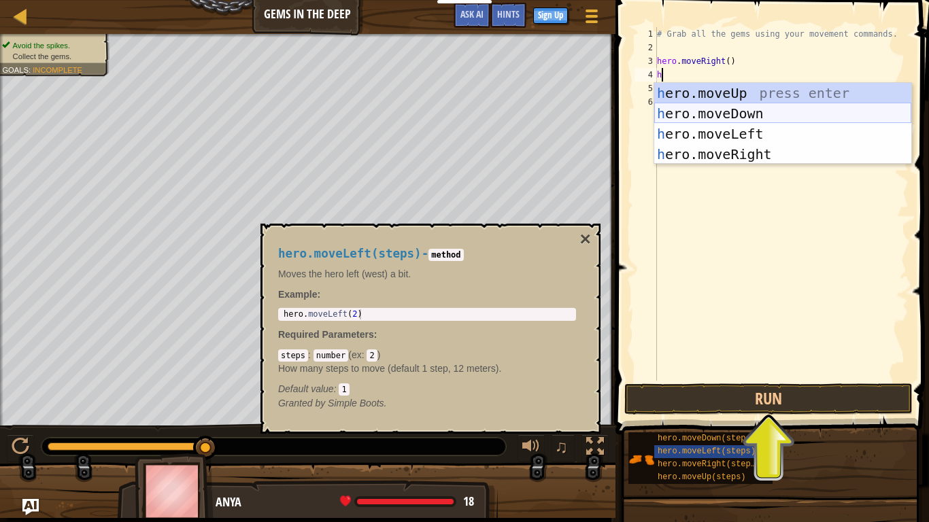
click at [739, 113] on div "h ero.moveUp press enter h ero.moveDown press enter h ero.moveLeft press enter …" at bounding box center [782, 144] width 257 height 122
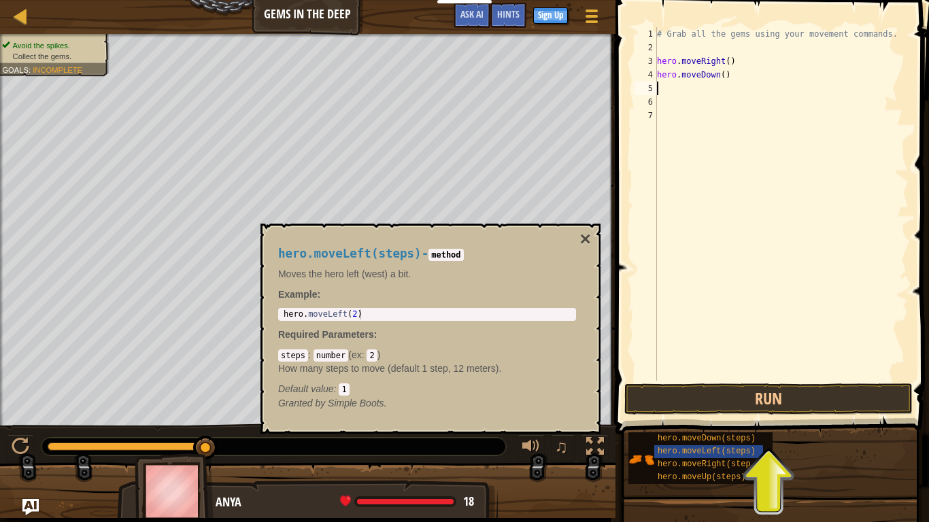
click at [368, 314] on div "hero . moveLeft ( 2 )" at bounding box center [427, 324] width 292 height 31
type textarea "hero.moveLeft(2)"
click at [588, 234] on button "×" at bounding box center [585, 239] width 11 height 19
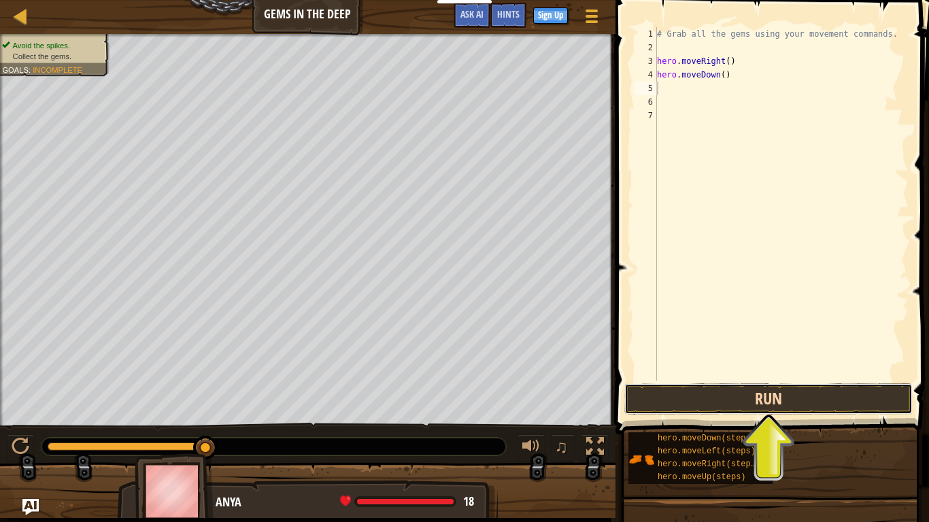
click at [684, 400] on button "Run" at bounding box center [768, 398] width 288 height 31
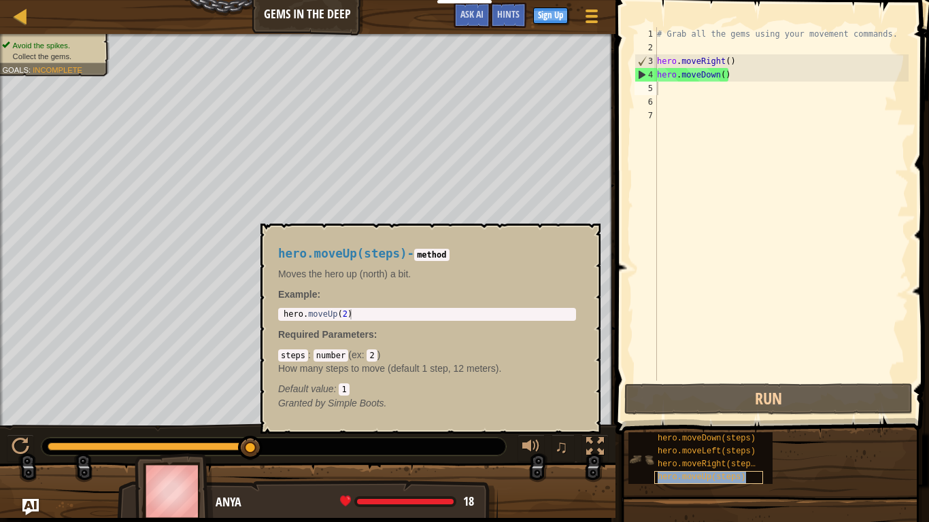
click at [734, 407] on span "hero.moveUp(steps)" at bounding box center [701, 477] width 88 height 10
type textarea "h"
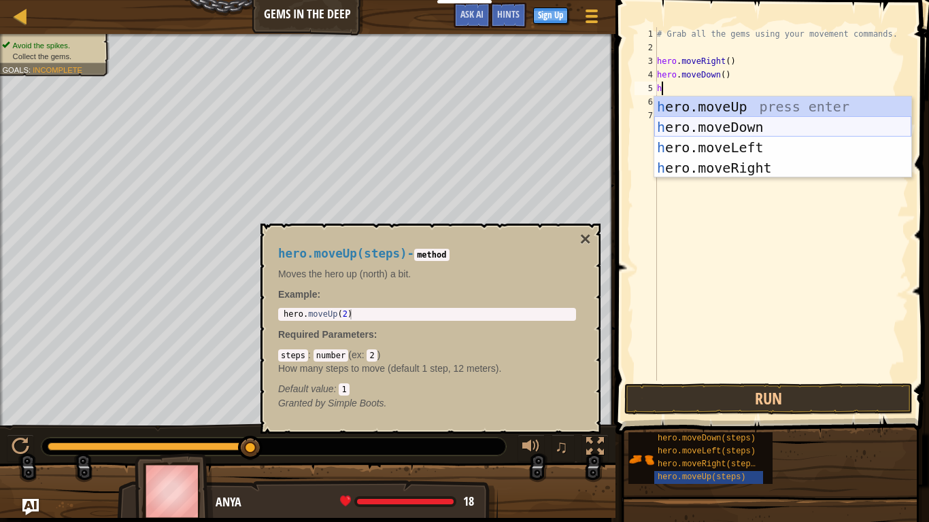
click at [747, 132] on div "h ero.moveUp press enter h ero.moveDown press enter h ero.moveLeft press enter …" at bounding box center [782, 158] width 257 height 122
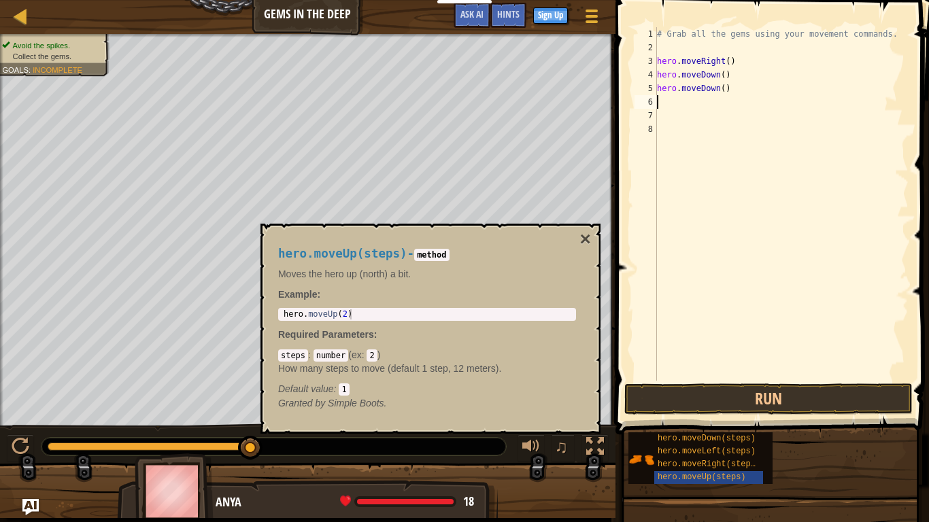
click at [666, 102] on div "# Grab all the gems using your movement commands. hero . moveRight ( ) hero . m…" at bounding box center [781, 217] width 254 height 381
type textarea "h"
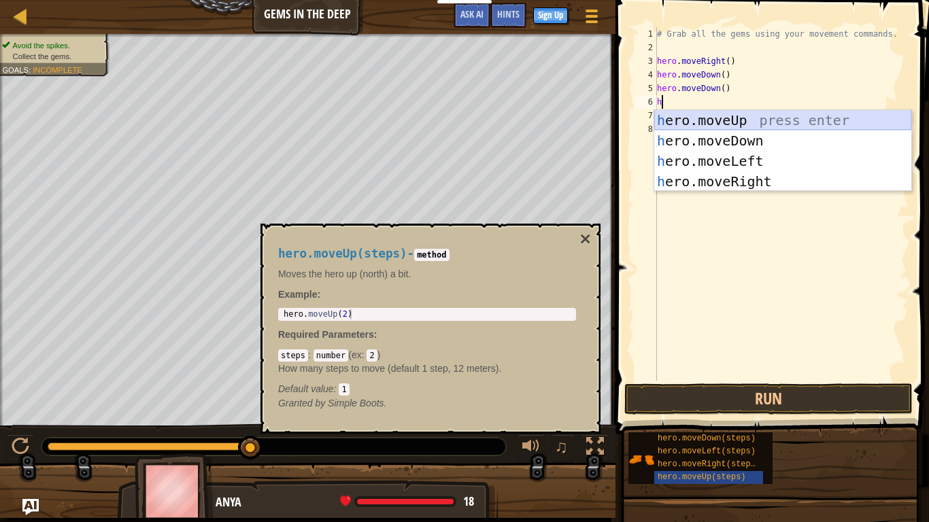
click at [674, 126] on div "h ero.moveUp press enter h ero.moveDown press enter h ero.moveLeft press enter …" at bounding box center [782, 171] width 257 height 122
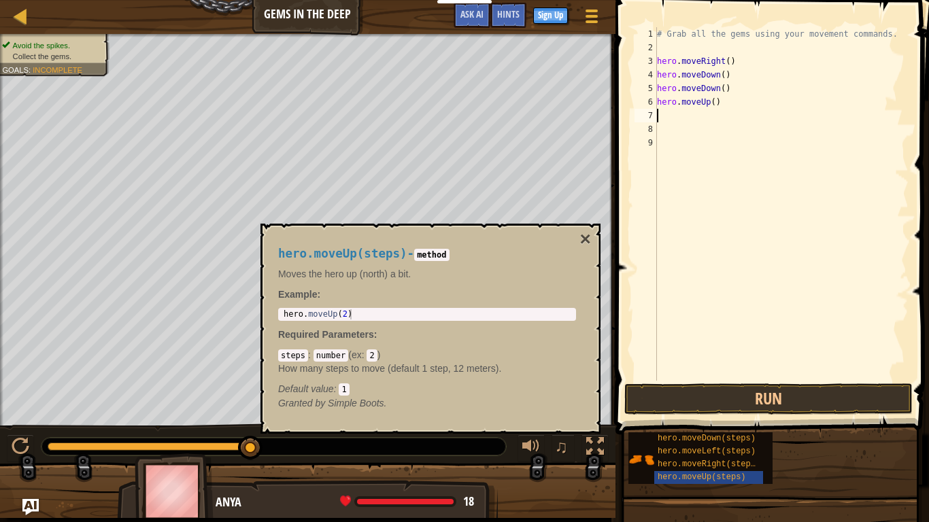
click at [675, 116] on div "# Grab all the gems using your movement commands. hero . moveRight ( ) hero . m…" at bounding box center [781, 217] width 254 height 381
type textarea "h"
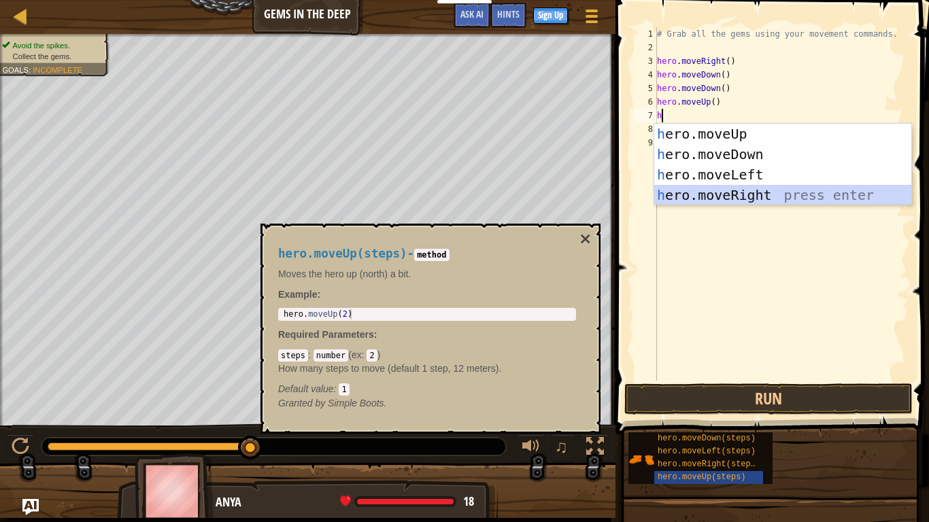
click at [747, 189] on div "h ero.moveUp press enter h ero.moveDown press enter h ero.moveLeft press enter …" at bounding box center [782, 185] width 257 height 122
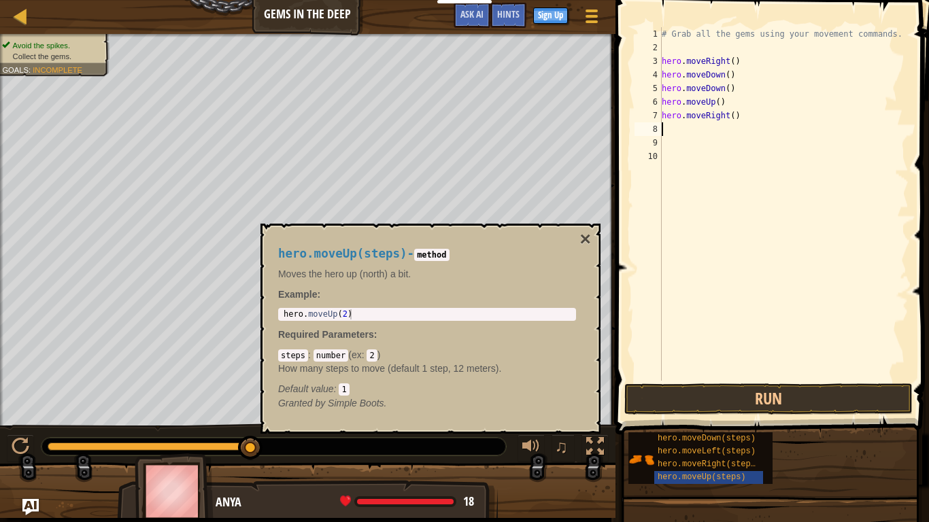
type textarea "h"
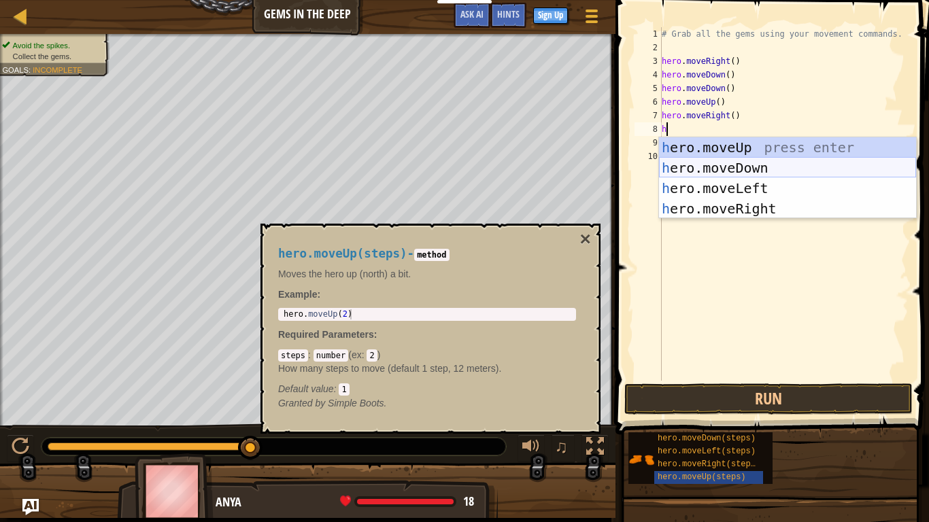
click at [703, 172] on div "h ero.moveUp press enter h ero.moveDown press enter h ero.moveLeft press enter …" at bounding box center [787, 198] width 257 height 122
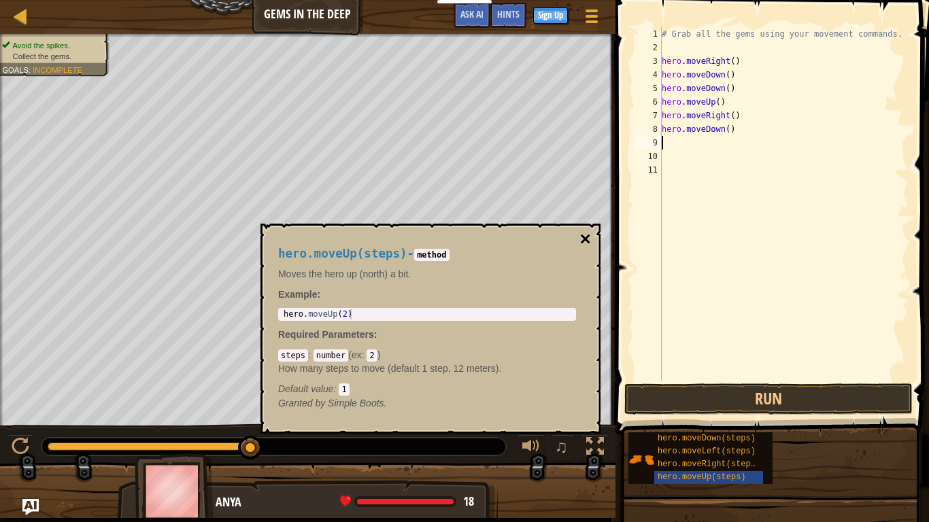
click at [585, 233] on button "×" at bounding box center [585, 239] width 11 height 19
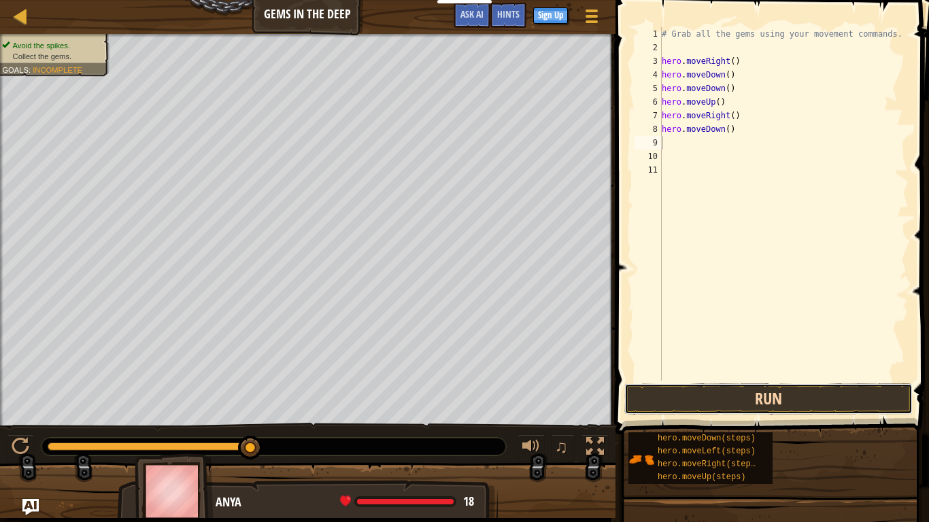
click at [654, 393] on button "Run" at bounding box center [768, 398] width 288 height 31
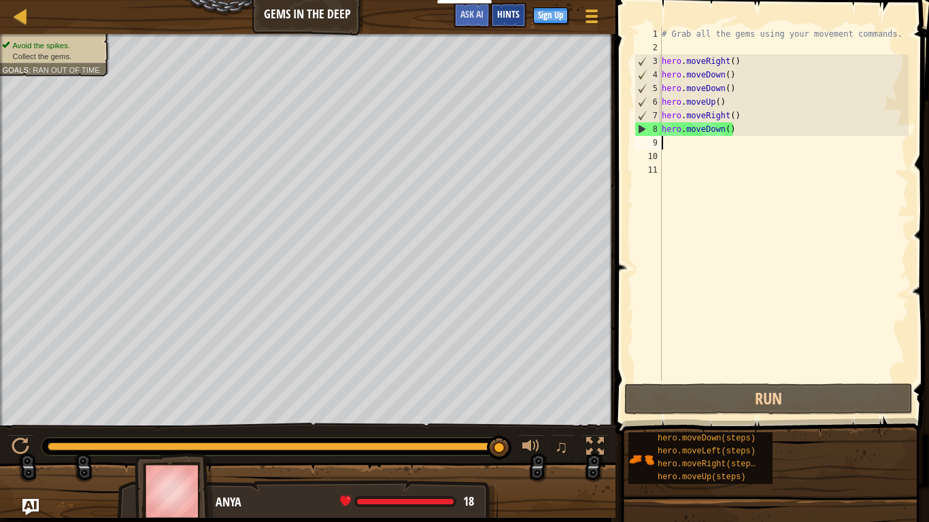
click at [506, 16] on span "Hints" at bounding box center [508, 13] width 22 height 13
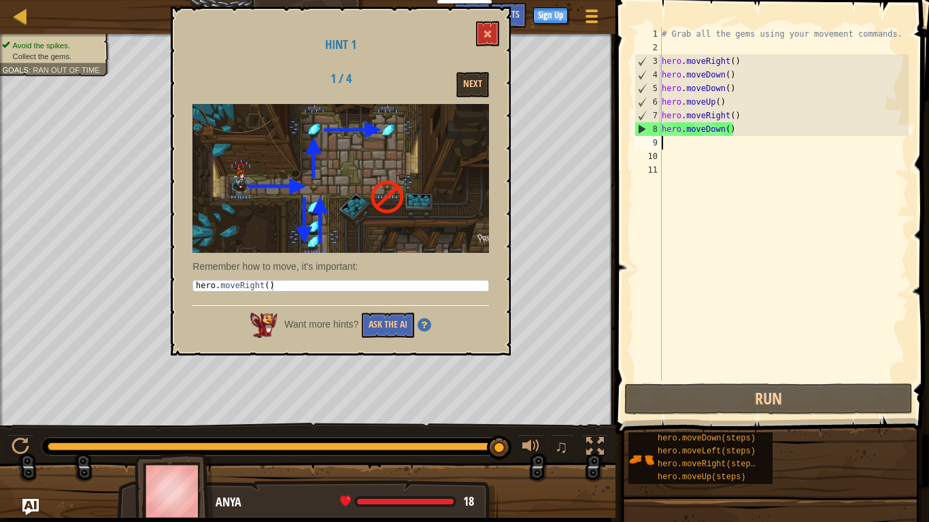
click at [734, 91] on div "# Grab all the gems using your movement commands. hero . moveRight ( ) hero . m…" at bounding box center [784, 217] width 250 height 381
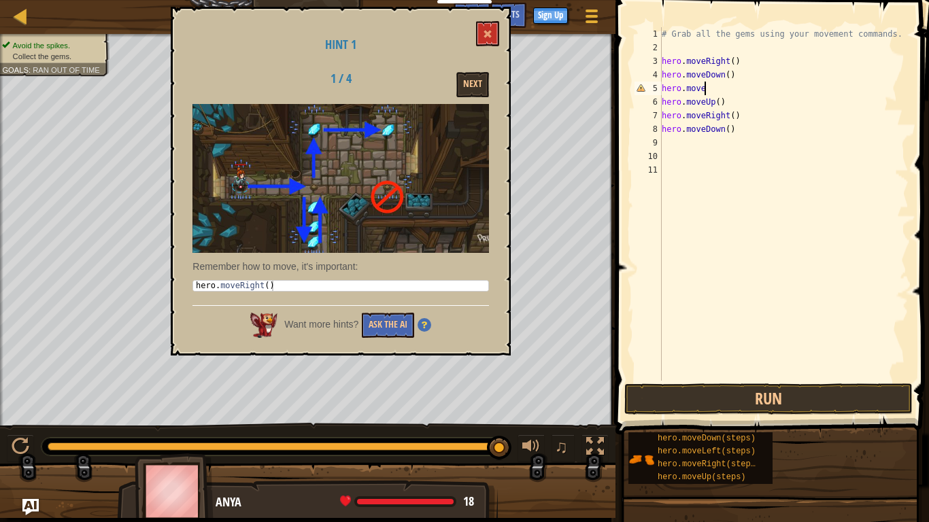
scroll to position [6, 6]
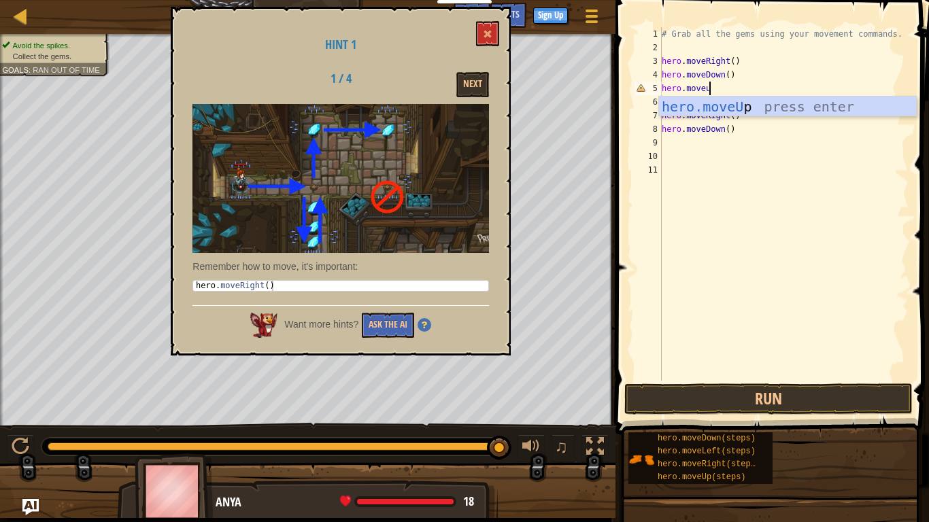
type textarea "hero.moveup"
click at [732, 105] on div "hero.moveUp press enter" at bounding box center [787, 127] width 257 height 61
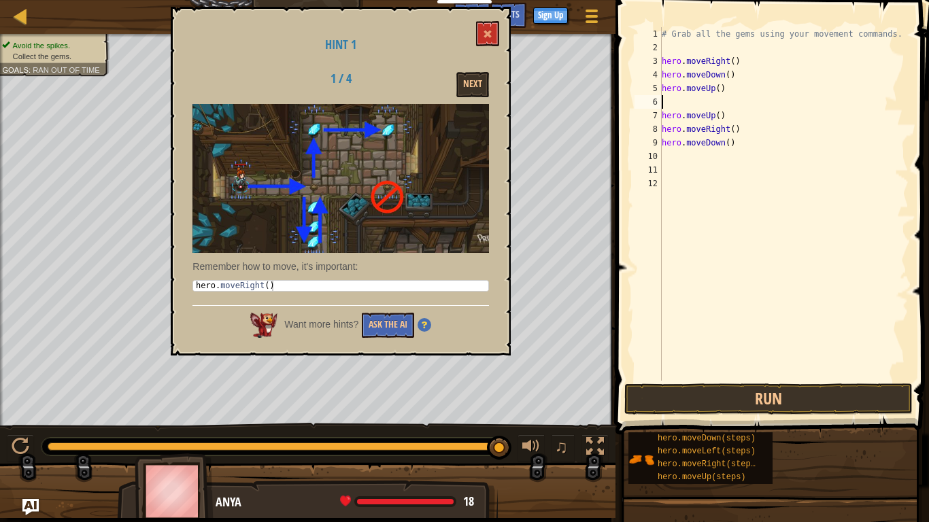
click at [738, 144] on div "# Grab all the gems using your movement commands. hero . moveRight ( ) hero . m…" at bounding box center [784, 217] width 250 height 381
type textarea "h"
click at [491, 35] on span at bounding box center [488, 34] width 10 height 10
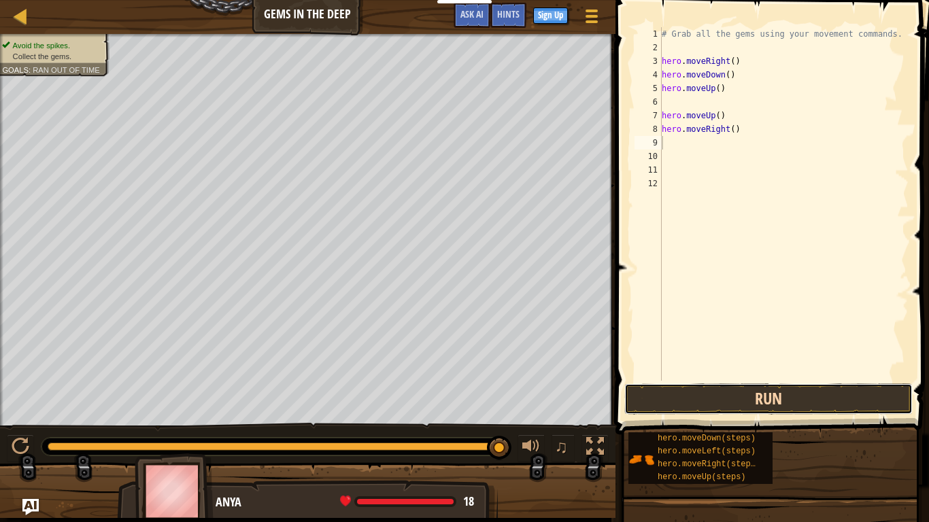
click at [661, 395] on button "Run" at bounding box center [768, 398] width 288 height 31
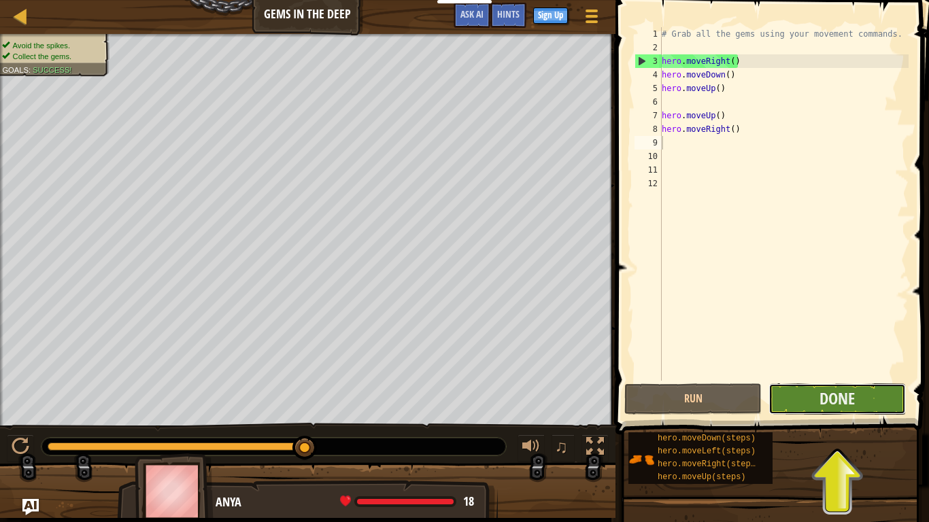
click at [796, 403] on button "Done" at bounding box center [836, 398] width 137 height 31
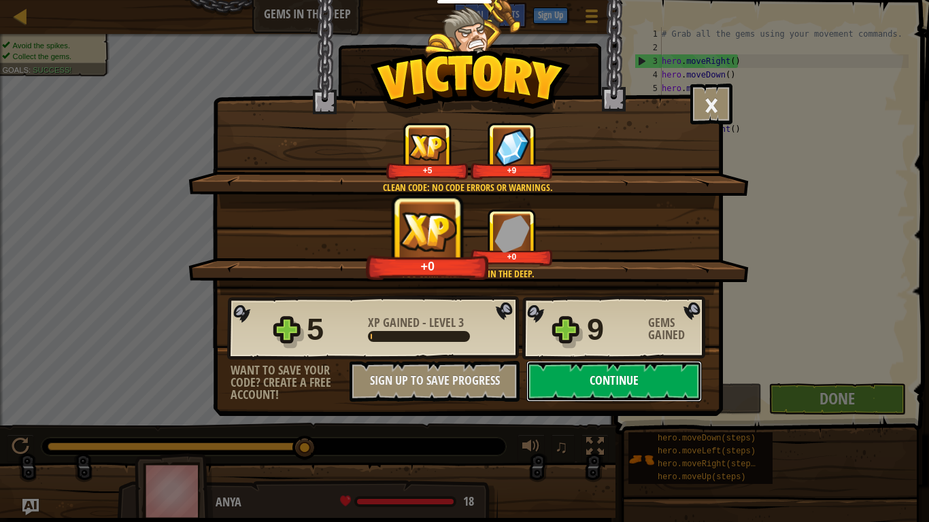
click at [647, 380] on button "Continue" at bounding box center [613, 381] width 175 height 41
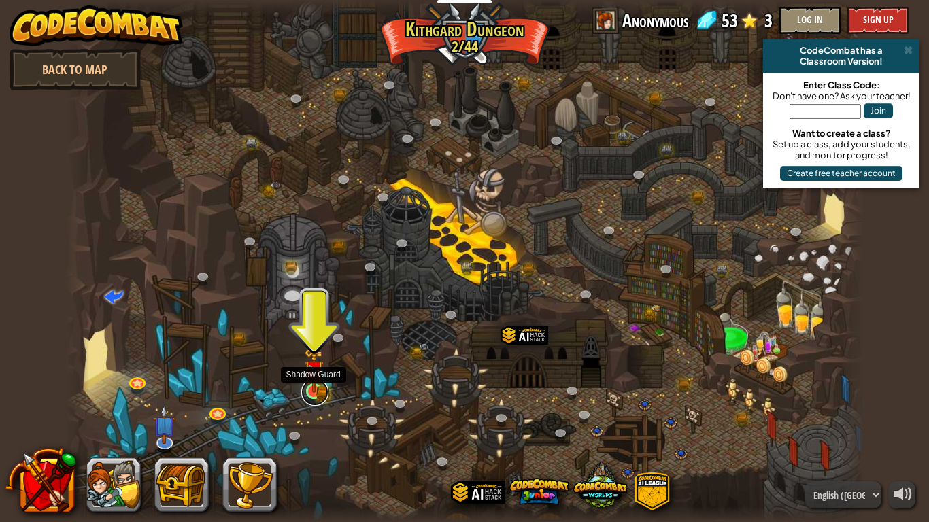
click at [320, 396] on link at bounding box center [314, 392] width 27 height 27
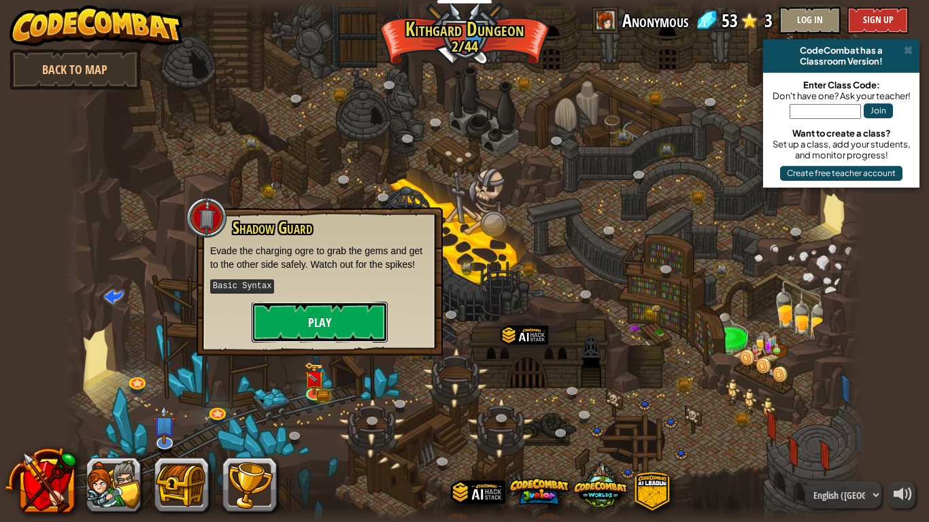
click at [303, 314] on button "Play" at bounding box center [320, 322] width 136 height 41
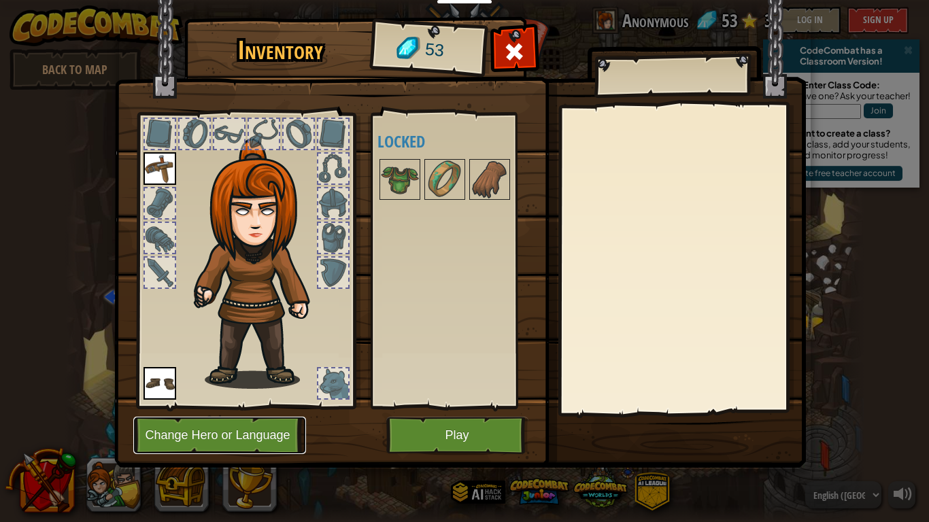
click at [233, 407] on button "Change Hero or Language" at bounding box center [219, 435] width 173 height 37
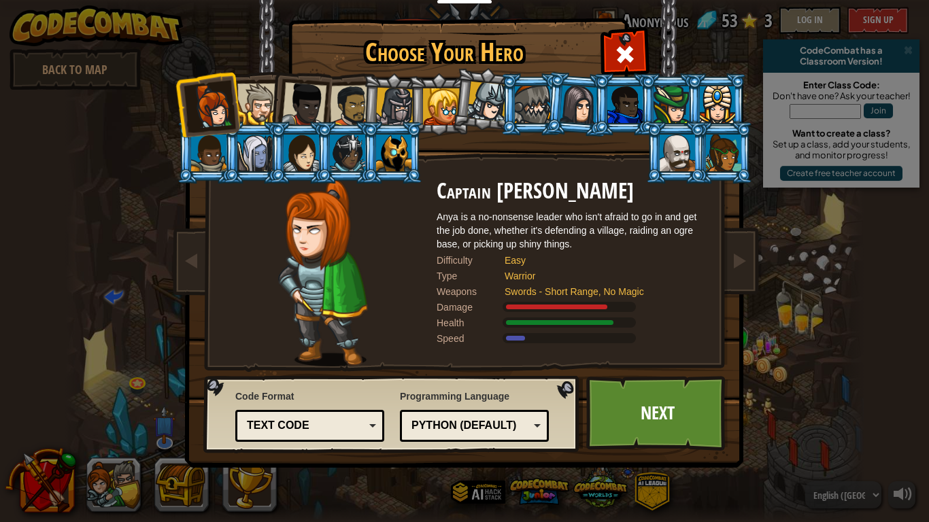
click at [296, 153] on div at bounding box center [300, 153] width 35 height 37
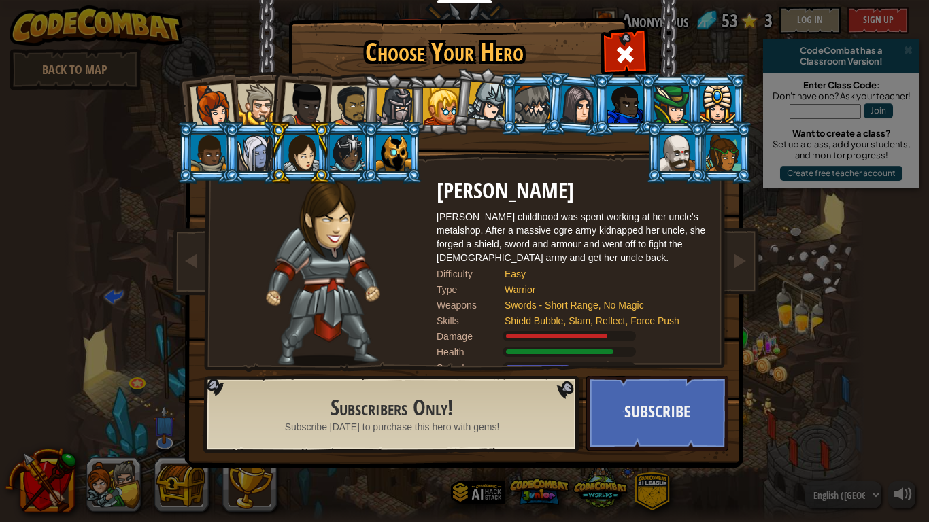
click at [435, 104] on div at bounding box center [441, 106] width 37 height 37
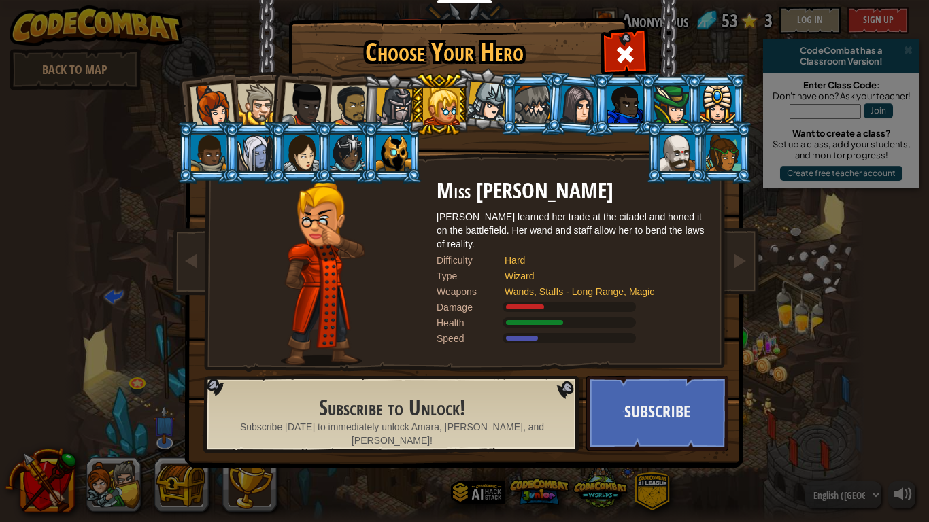
click at [306, 143] on div at bounding box center [300, 153] width 35 height 37
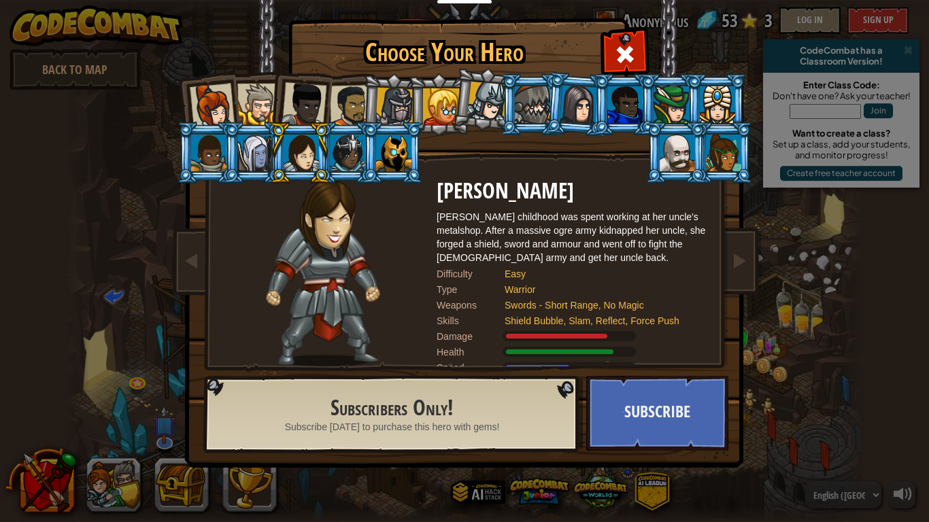
click at [224, 94] on div at bounding box center [212, 106] width 45 height 45
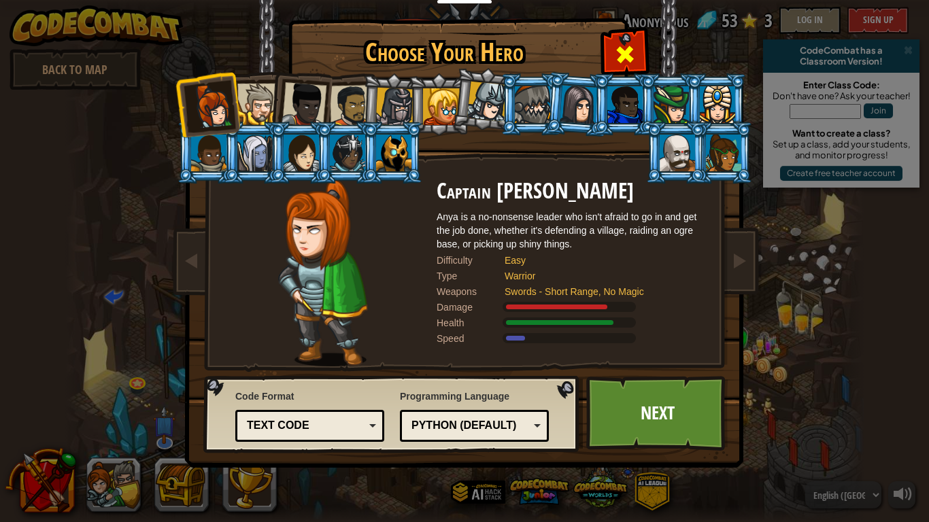
click at [636, 41] on div at bounding box center [624, 52] width 43 height 43
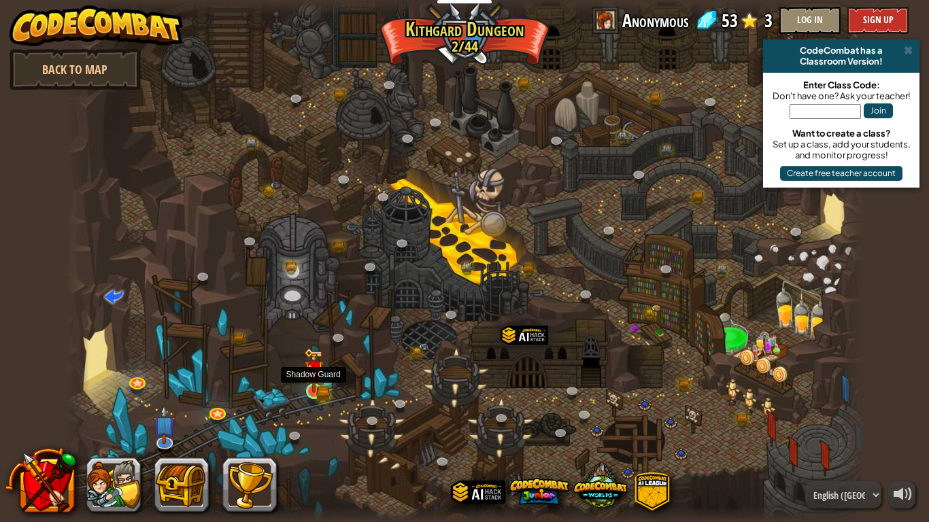
click at [314, 363] on img at bounding box center [314, 370] width 20 height 44
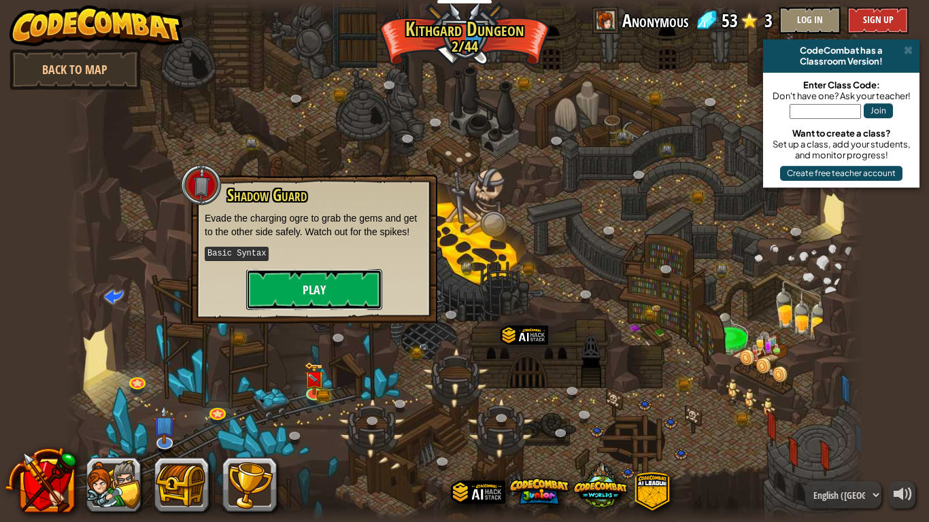
click at [310, 294] on button "Play" at bounding box center [314, 289] width 136 height 41
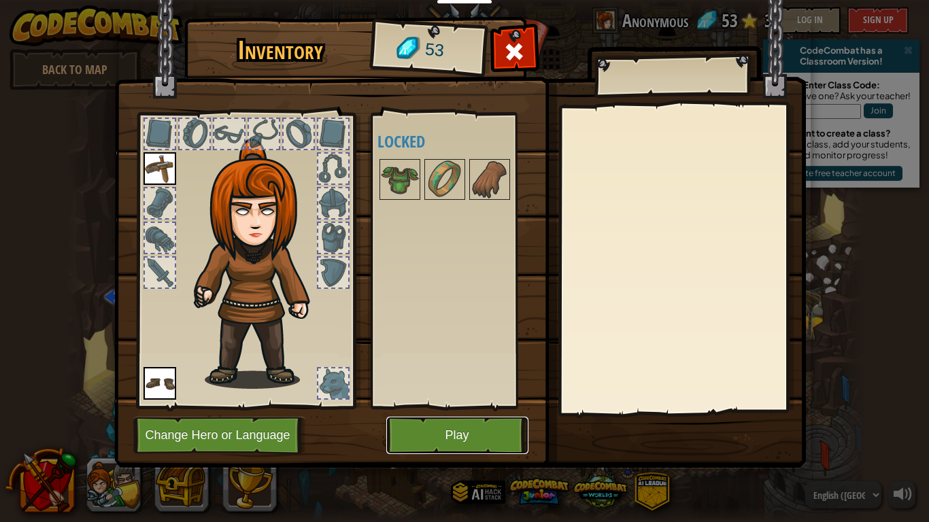
click at [464, 407] on button "Play" at bounding box center [457, 435] width 142 height 37
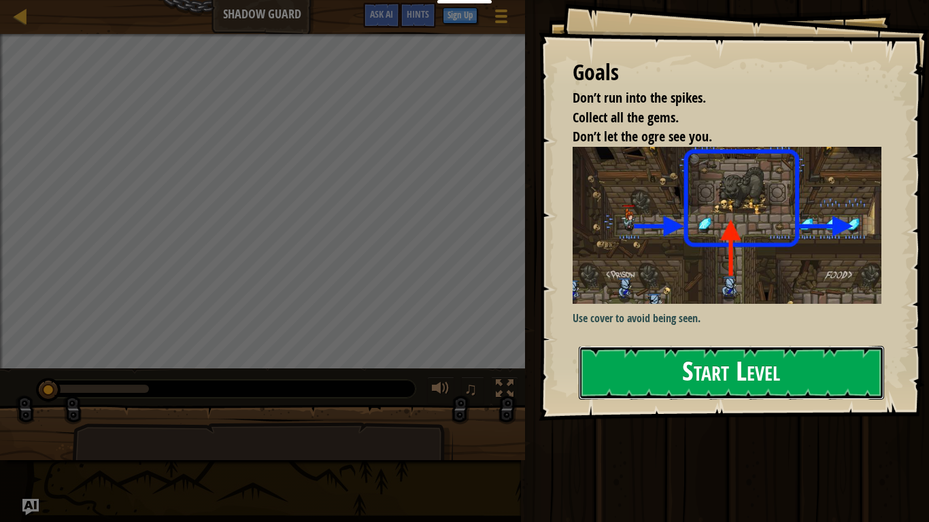
click at [668, 371] on button "Start Level" at bounding box center [731, 373] width 305 height 54
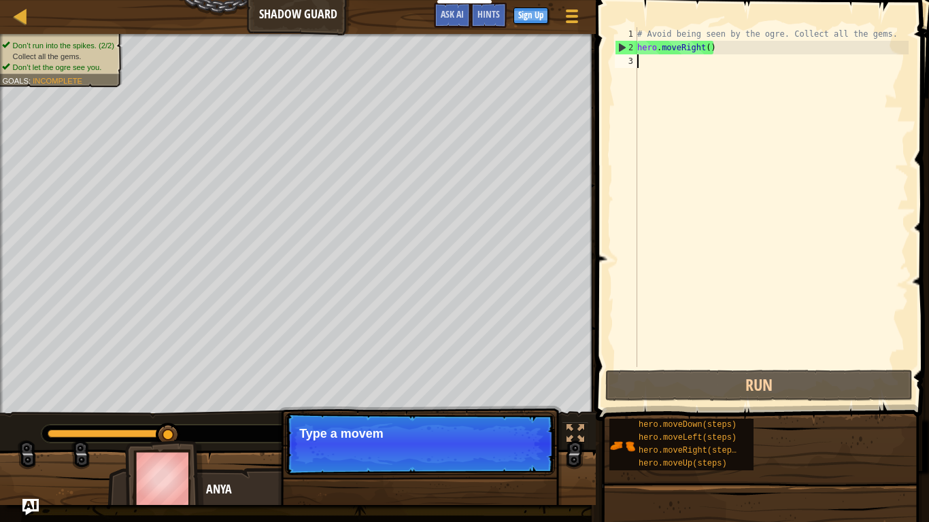
type textarea "h"
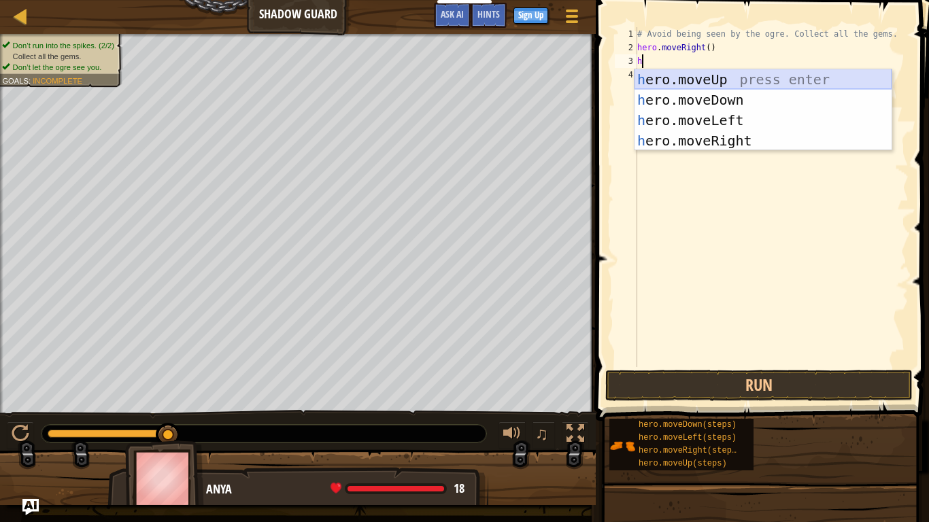
click at [736, 75] on div "h ero.moveUp press enter h ero.moveDown press enter h ero.moveLeft press enter …" at bounding box center [762, 130] width 257 height 122
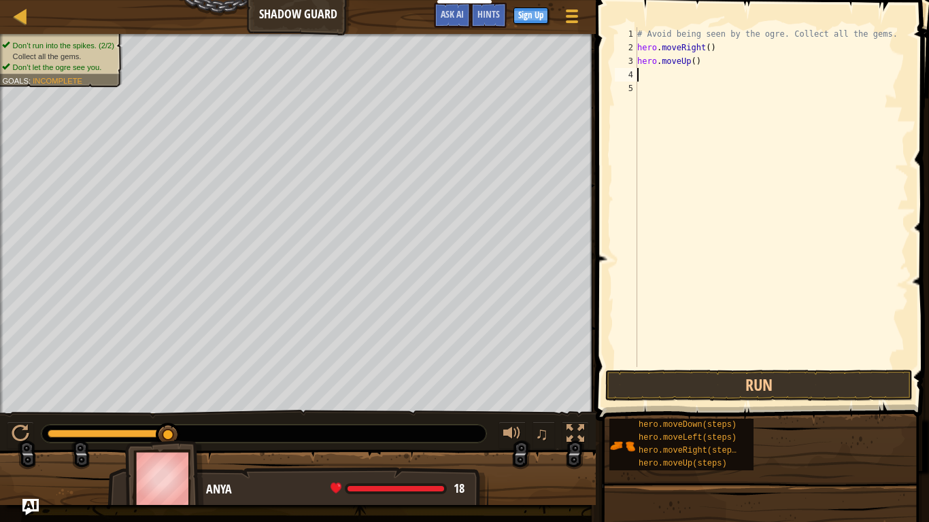
type textarea "h"
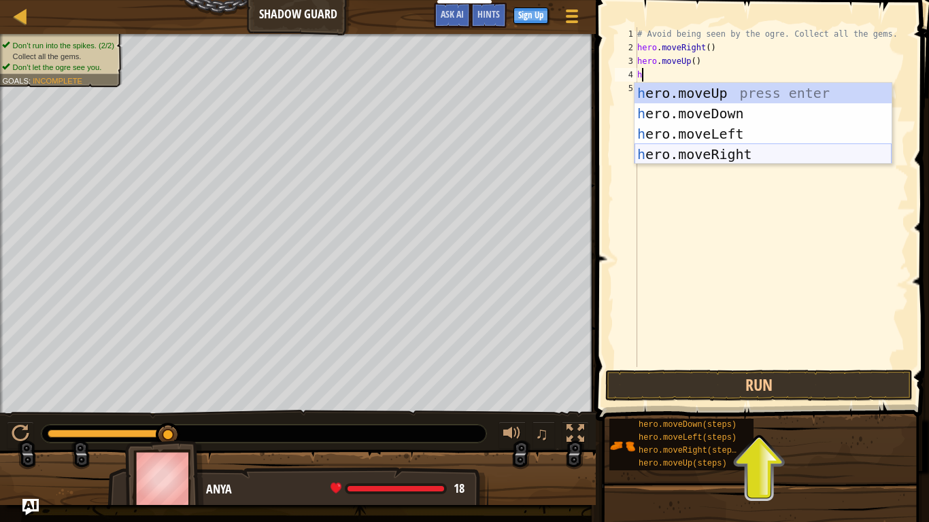
click at [736, 154] on div "h ero.moveUp press enter h ero.moveDown press enter h ero.moveLeft press enter …" at bounding box center [762, 144] width 257 height 122
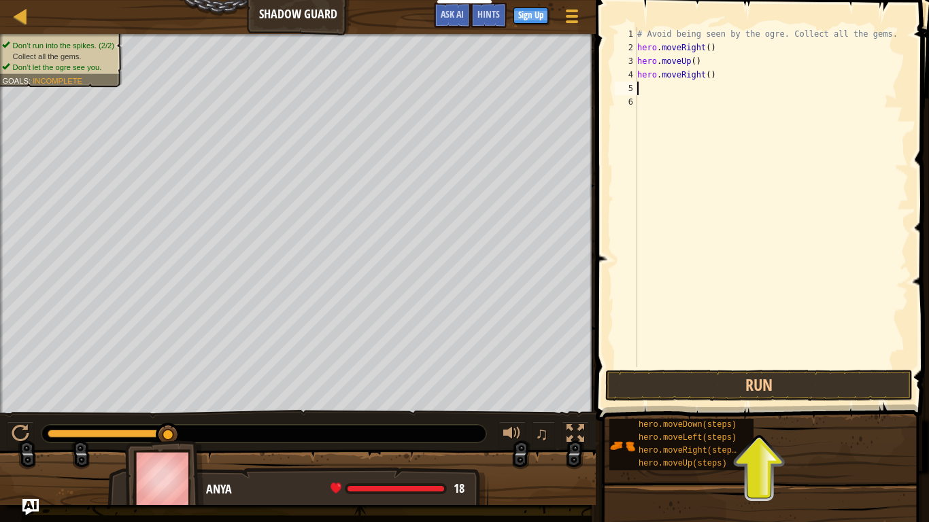
type textarea "h"
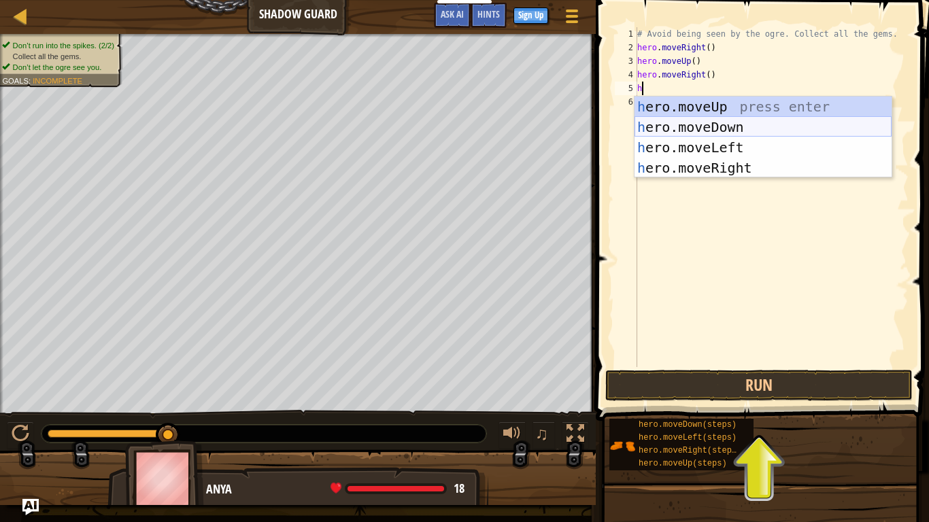
click at [737, 128] on div "h ero.moveUp press enter h ero.moveDown press enter h ero.moveLeft press enter …" at bounding box center [762, 158] width 257 height 122
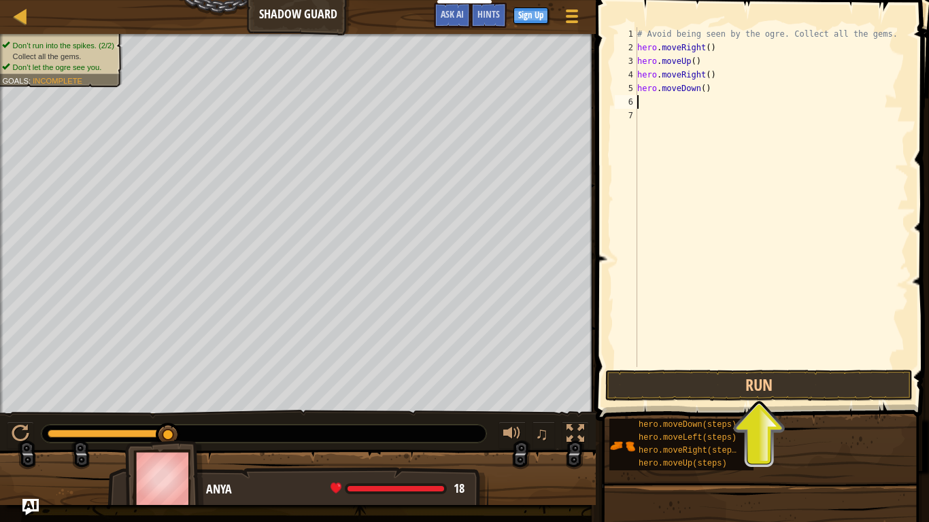
click at [667, 101] on div "# Avoid being seen by the ogre. Collect all the gems. hero . moveRight ( ) hero…" at bounding box center [771, 210] width 274 height 367
type textarea "h"
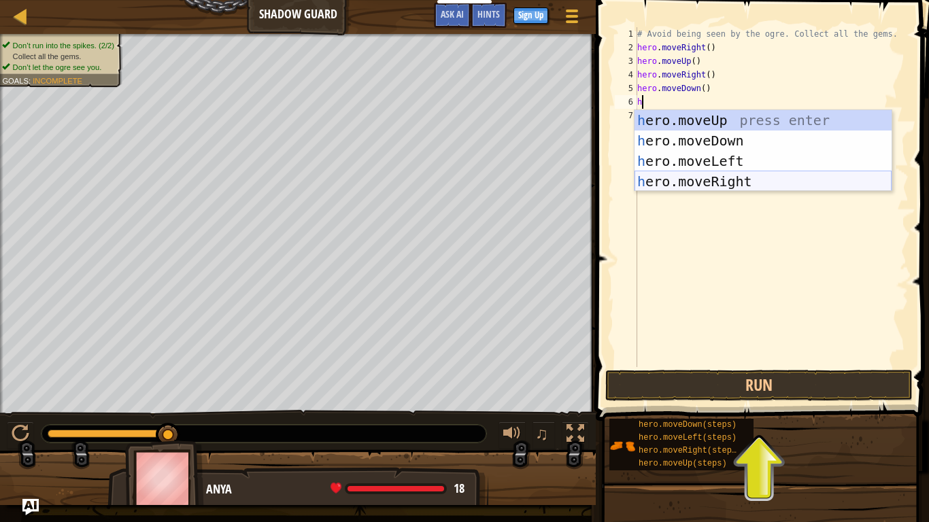
click at [713, 184] on div "h ero.moveUp press enter h ero.moveDown press enter h ero.moveLeft press enter …" at bounding box center [762, 171] width 257 height 122
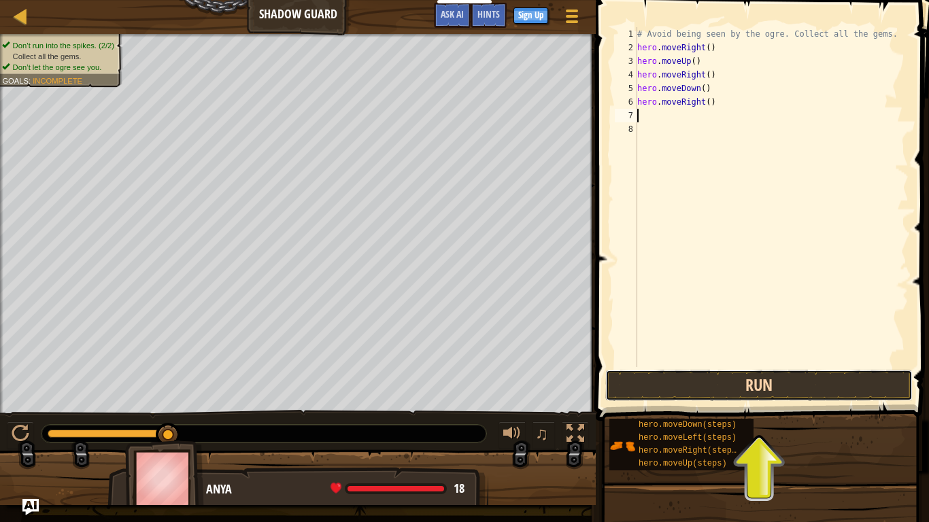
click at [741, 384] on button "Run" at bounding box center [758, 385] width 307 height 31
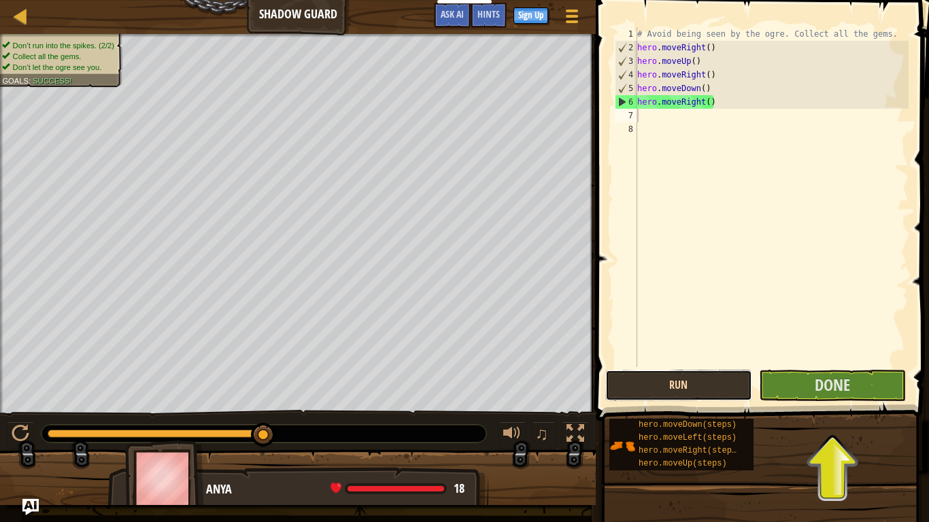
click at [710, 382] on button "Run" at bounding box center [678, 385] width 147 height 31
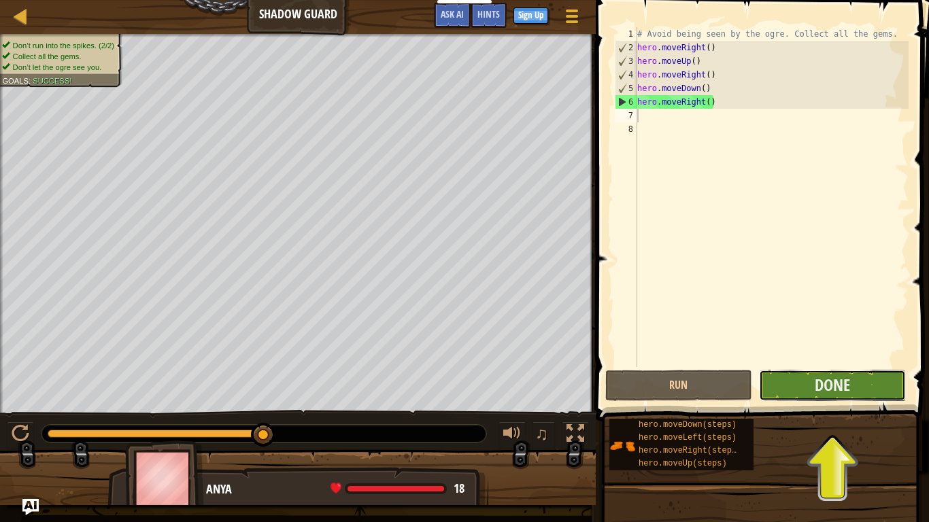
click at [787, 387] on button "Done" at bounding box center [832, 385] width 147 height 31
